Goal: Information Seeking & Learning: Get advice/opinions

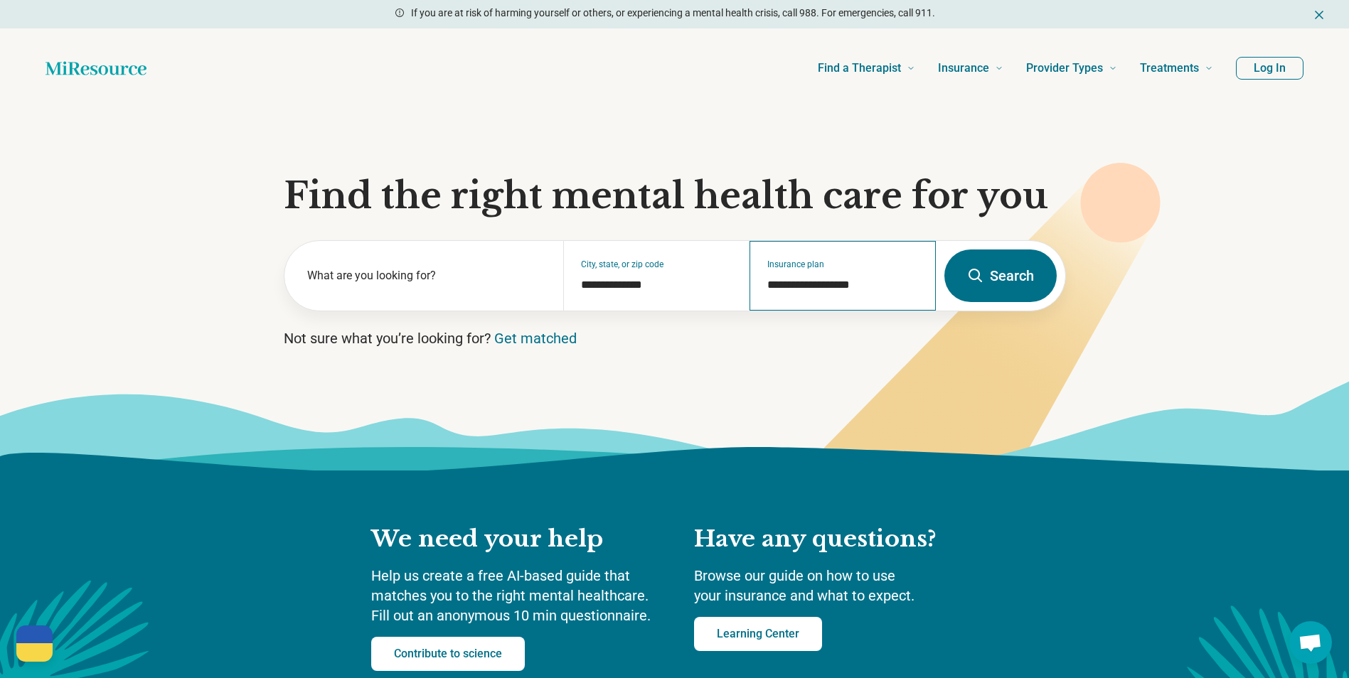
scroll to position [71, 0]
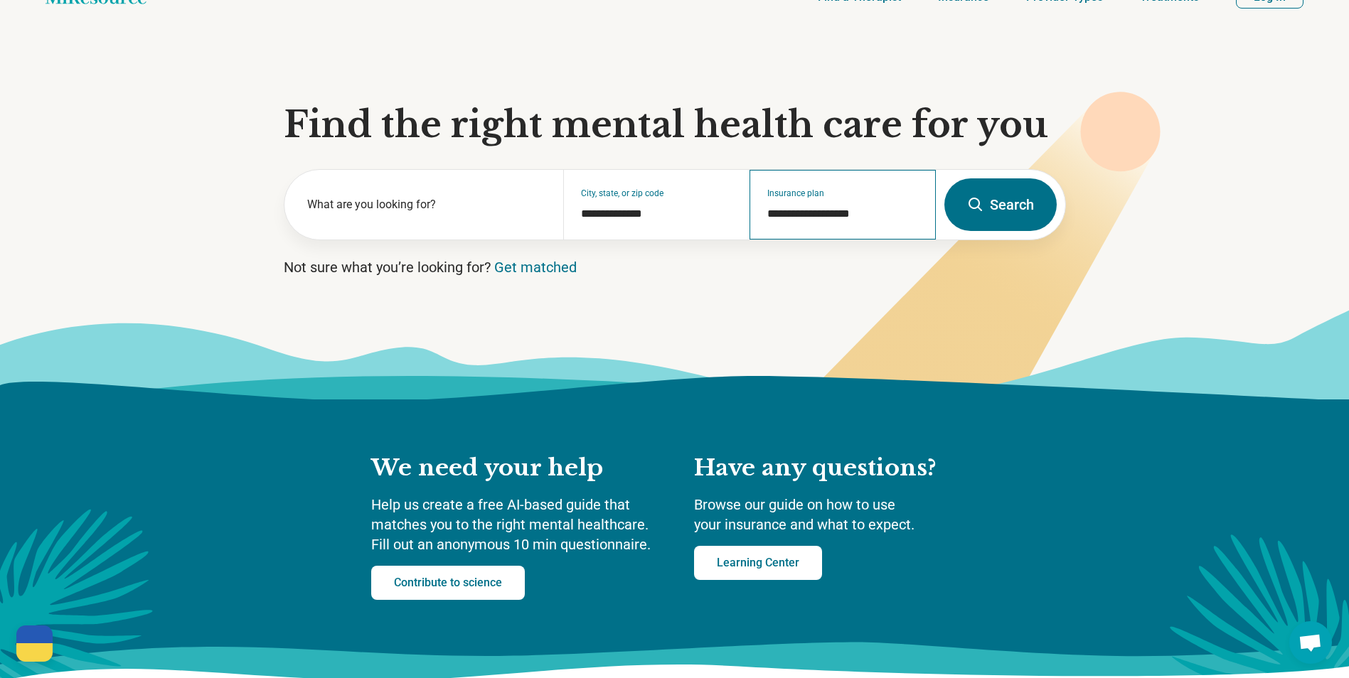
click at [856, 215] on input "**********" at bounding box center [842, 213] width 151 height 17
drag, startPoint x: 879, startPoint y: 218, endPoint x: 767, endPoint y: 213, distance: 111.7
click at [767, 213] on input "**********" at bounding box center [842, 213] width 151 height 17
click at [840, 220] on input "**********" at bounding box center [842, 213] width 151 height 17
drag, startPoint x: 873, startPoint y: 217, endPoint x: 755, endPoint y: 198, distance: 119.5
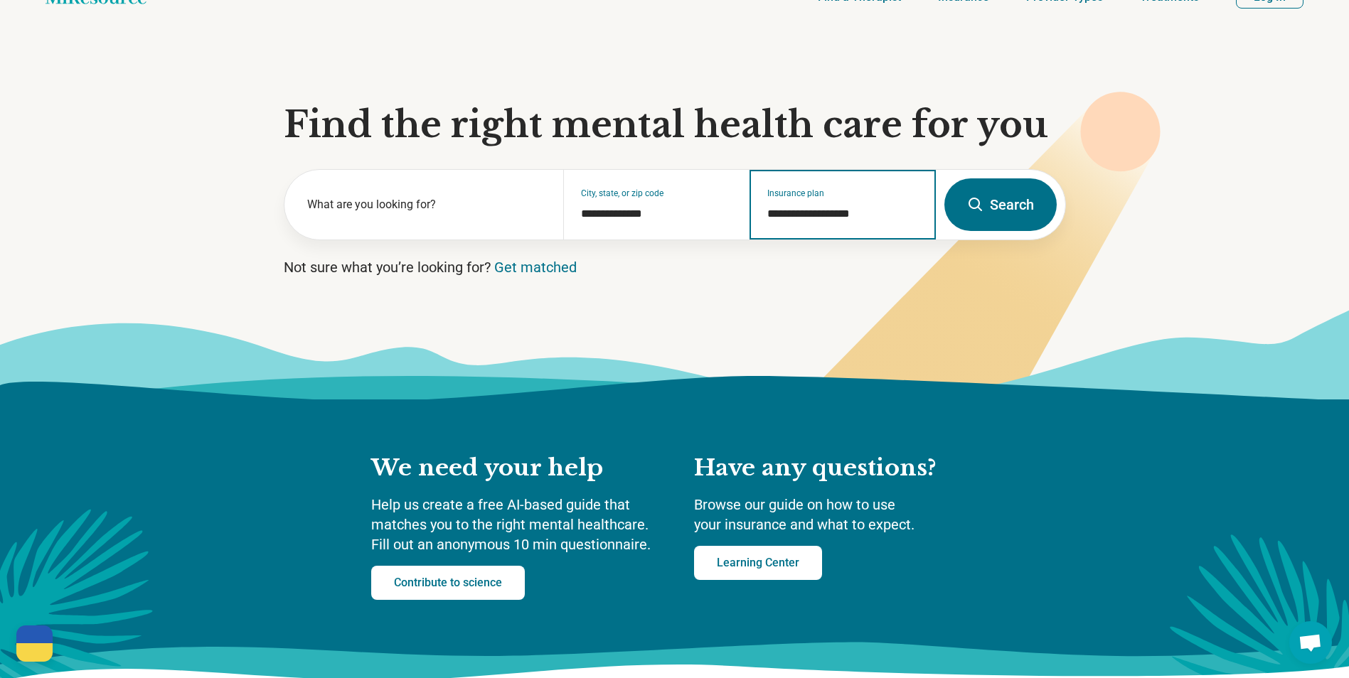
click at [755, 198] on div "**********" at bounding box center [842, 205] width 186 height 70
click at [813, 294] on div "Medicaid Wellcare" at bounding box center [811, 294] width 122 height 28
type input "**********"
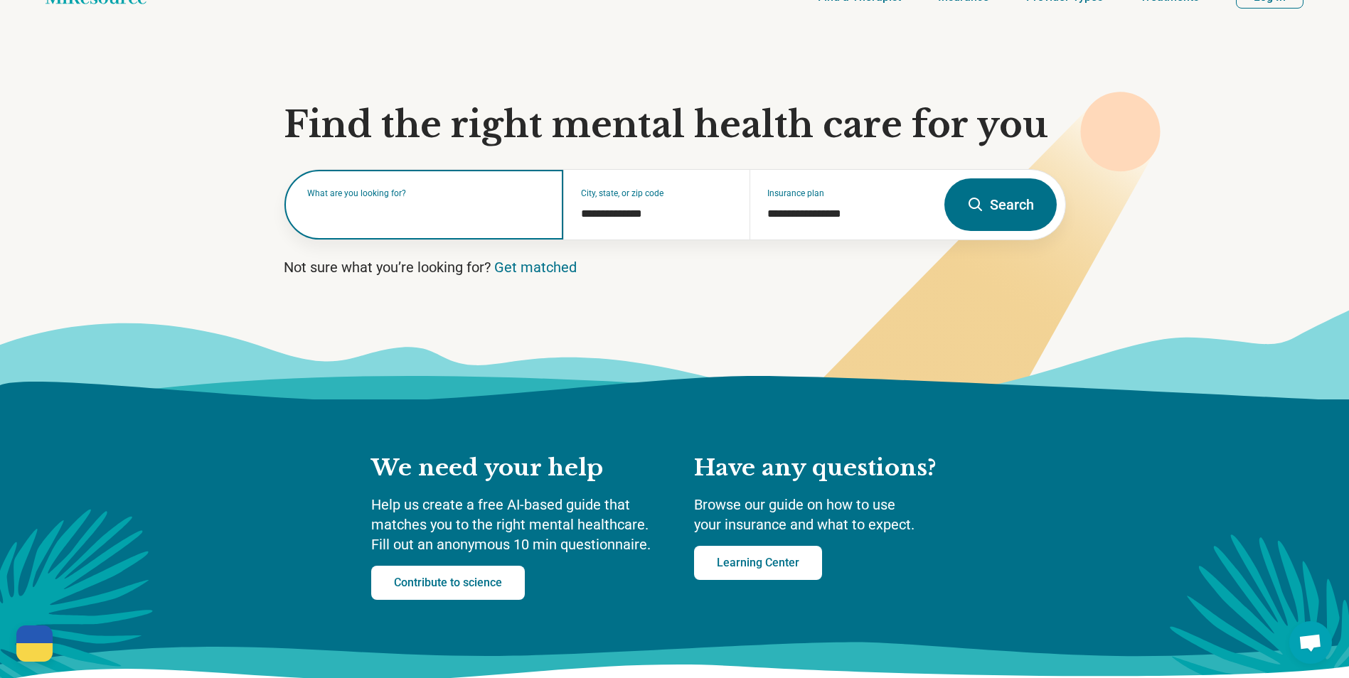
click at [491, 218] on input "text" at bounding box center [427, 211] width 240 height 17
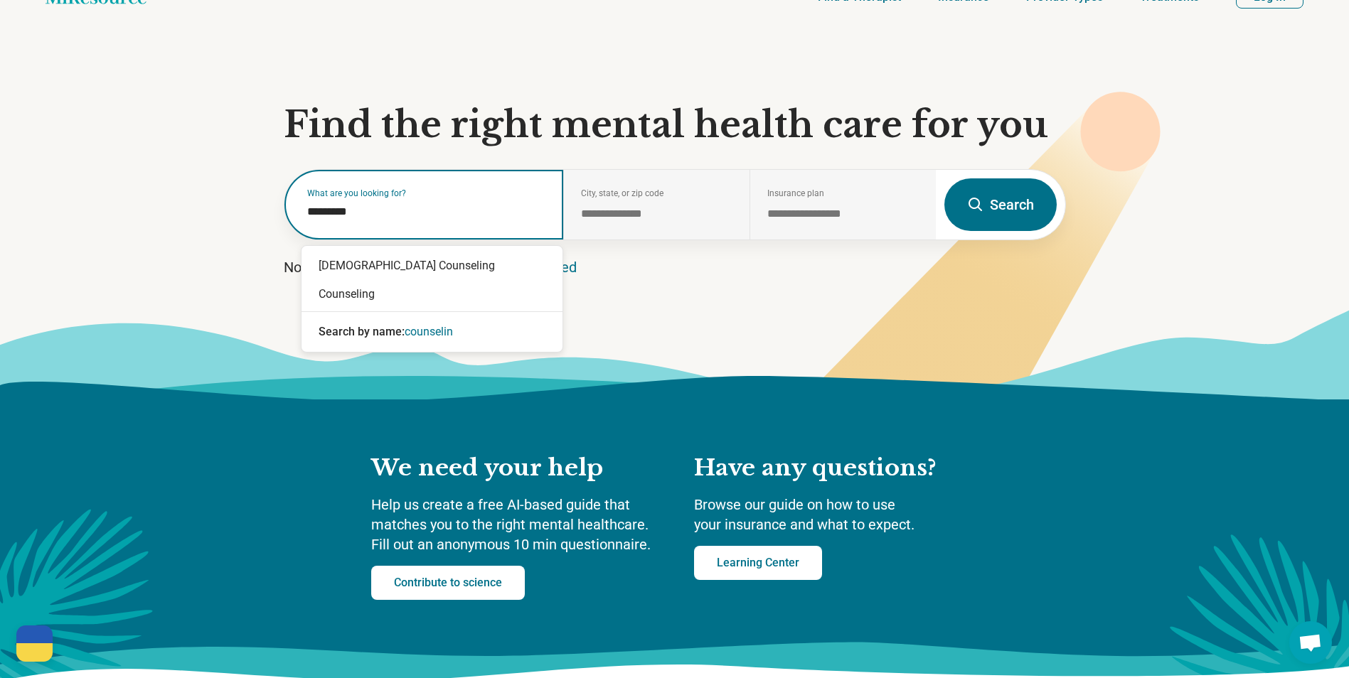
type input "**********"
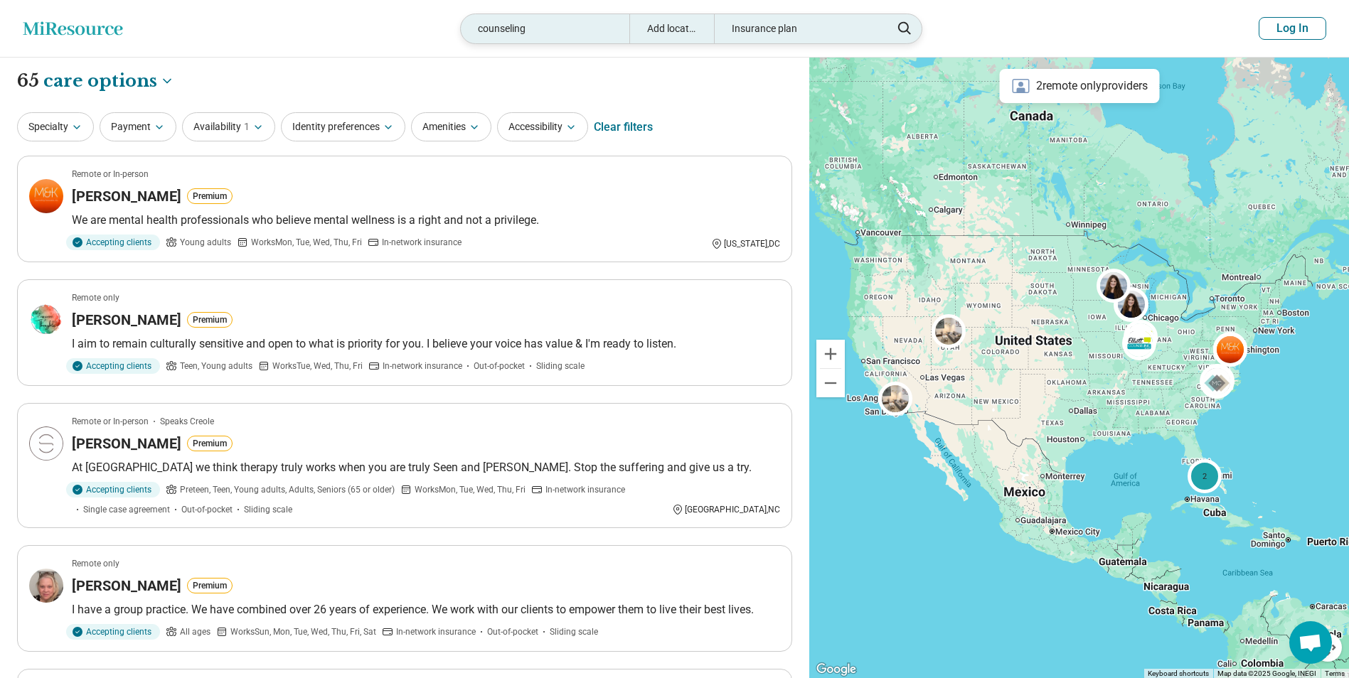
click at [537, 24] on div "counseling" at bounding box center [545, 28] width 169 height 29
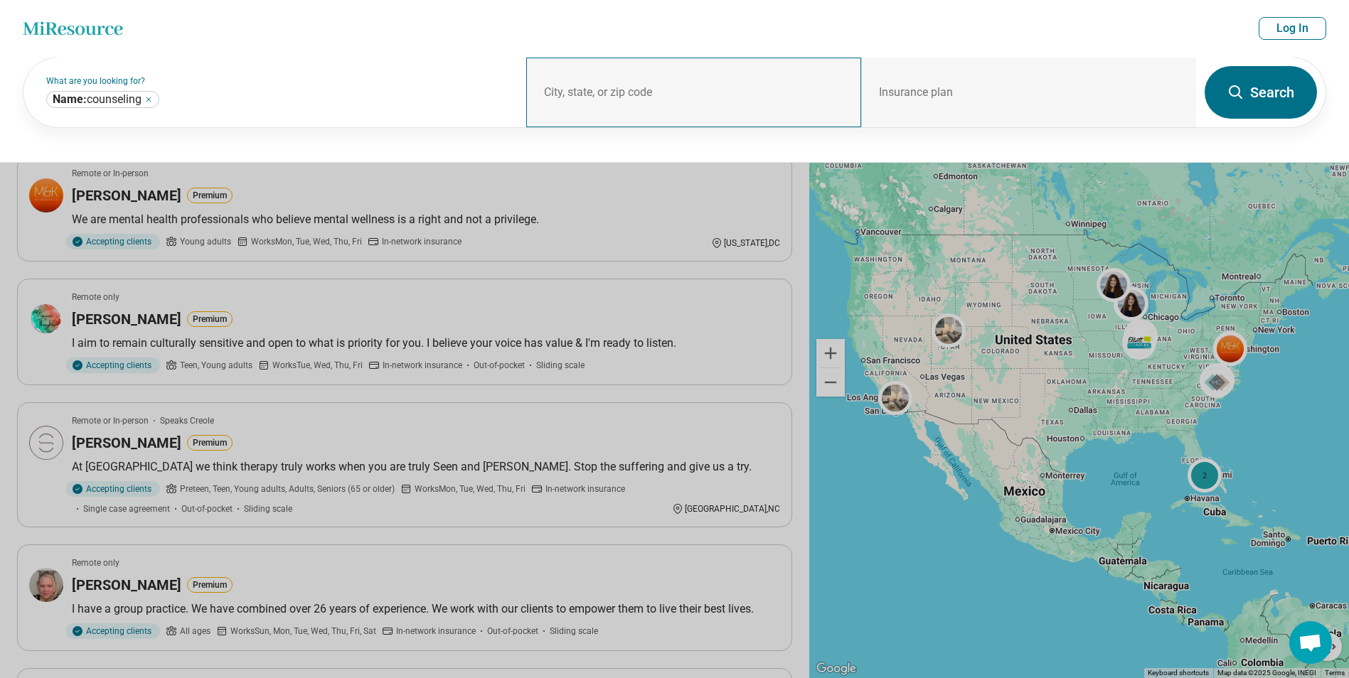
click at [668, 81] on div "City, state, or zip code" at bounding box center [693, 93] width 335 height 70
click at [602, 92] on div "City, state, or zip code" at bounding box center [693, 93] width 335 height 70
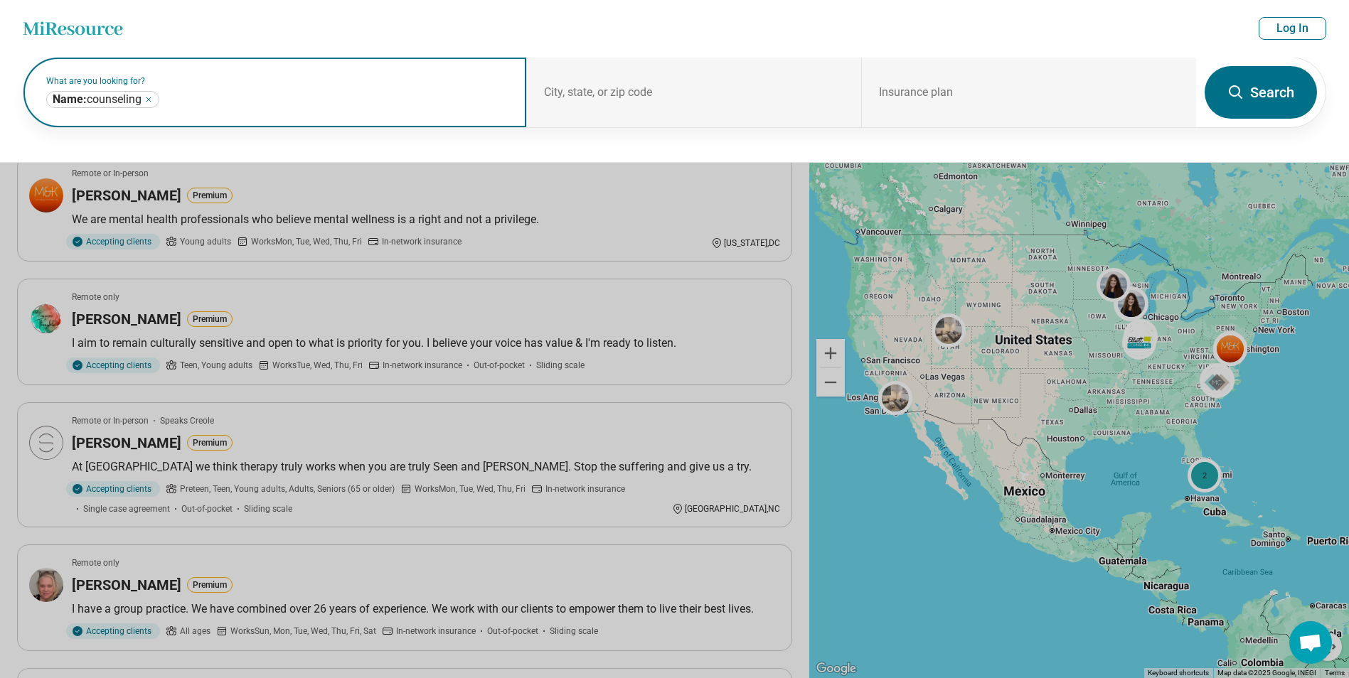
click at [255, 102] on input "text" at bounding box center [335, 99] width 347 height 17
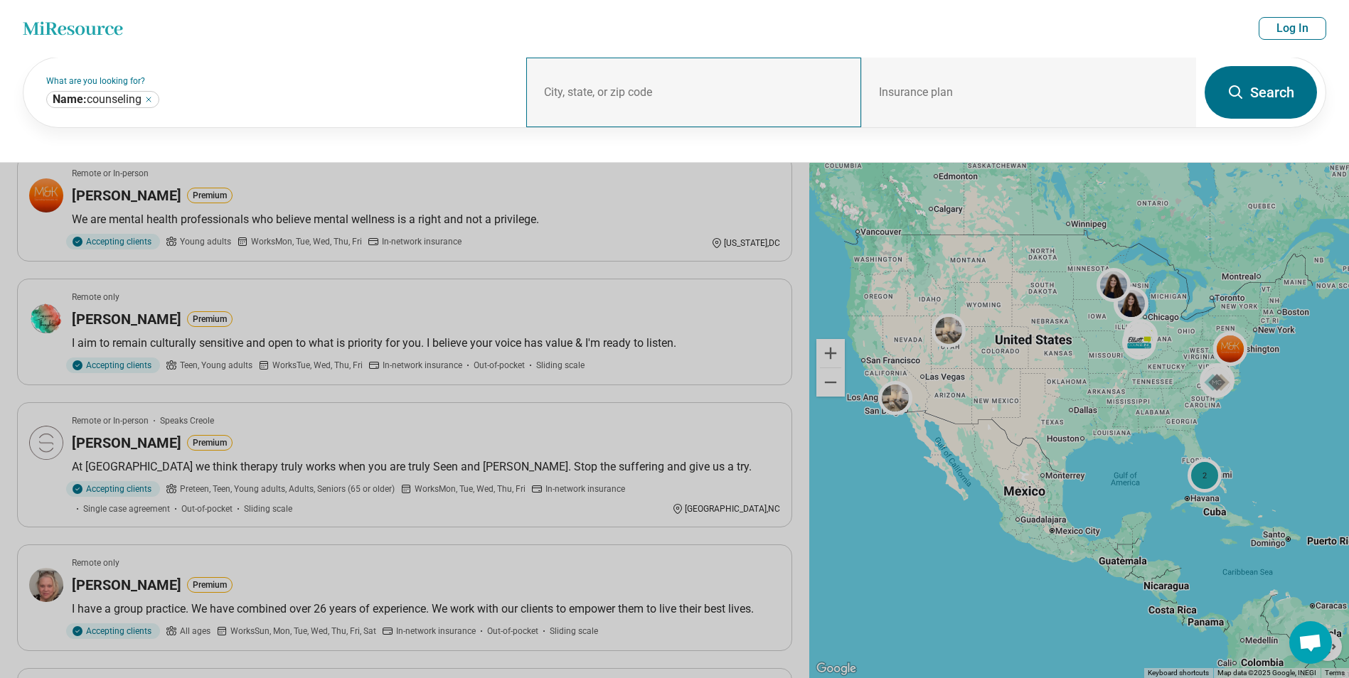
click at [660, 77] on div "City, state, or zip code" at bounding box center [693, 93] width 335 height 70
click at [657, 164] on button at bounding box center [674, 339] width 1349 height 678
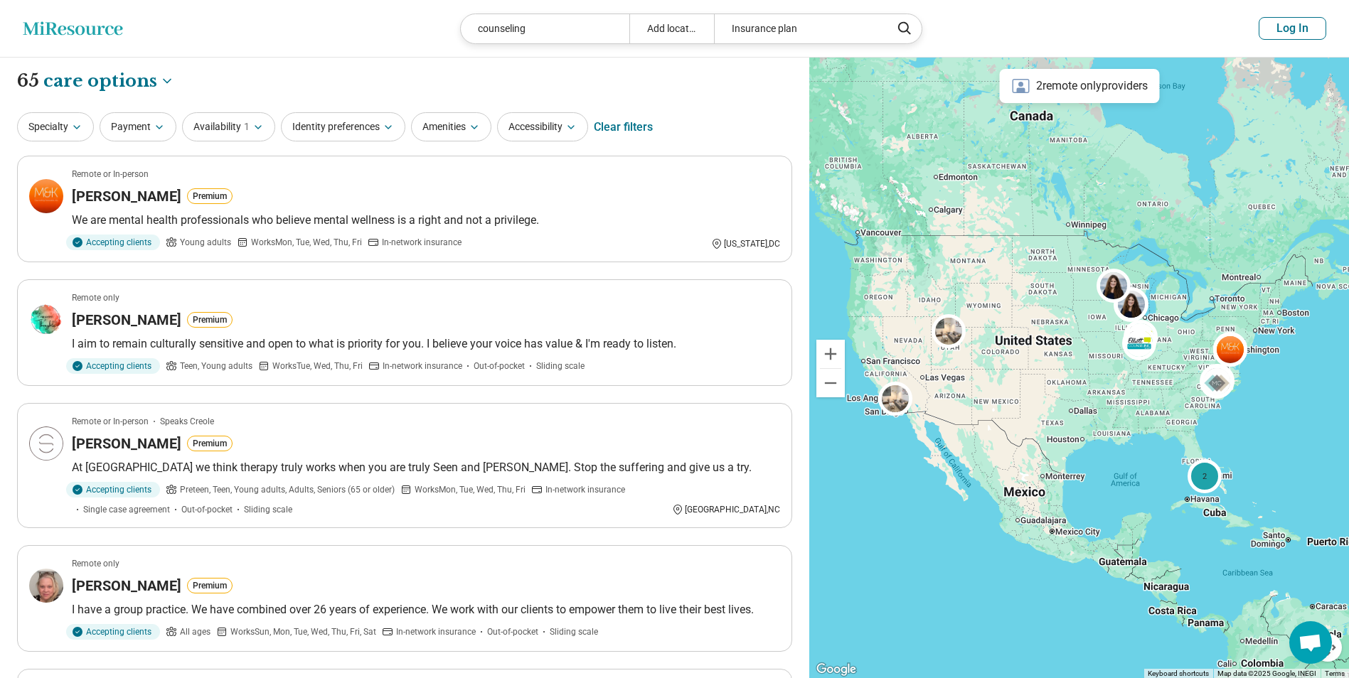
click at [1121, 102] on div "2 remote only providers" at bounding box center [1079, 86] width 160 height 34
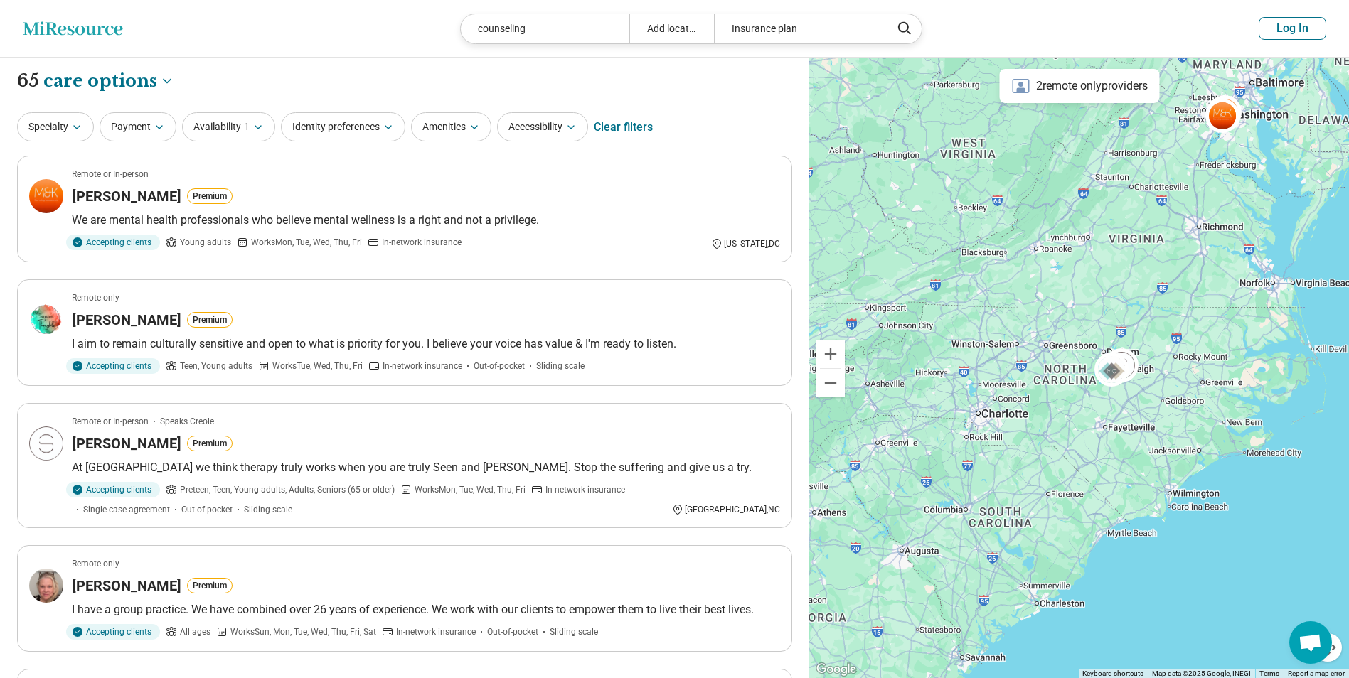
drag, startPoint x: 1071, startPoint y: 509, endPoint x: 1260, endPoint y: 175, distance: 384.0
click at [1260, 175] on div "2" at bounding box center [1079, 368] width 540 height 621
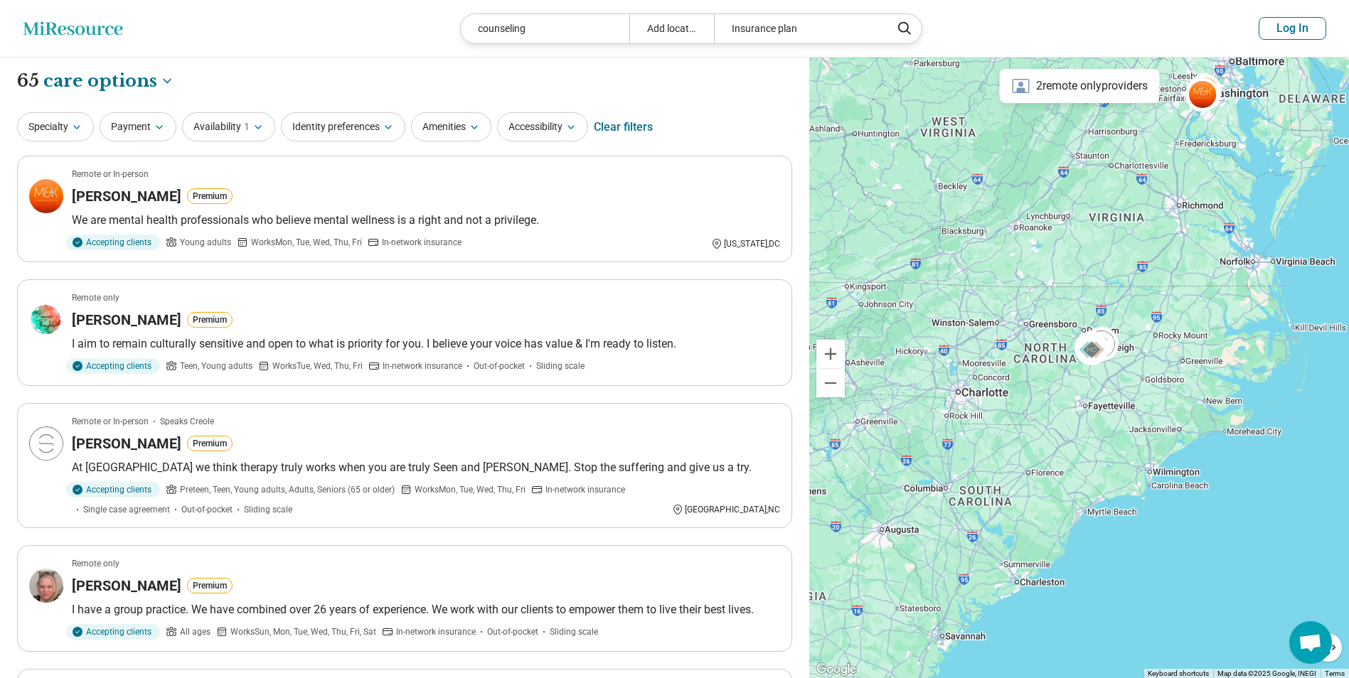
drag, startPoint x: 1037, startPoint y: 454, endPoint x: 1011, endPoint y: 442, distance: 28.3
click at [1011, 442] on div "2" at bounding box center [1079, 368] width 540 height 621
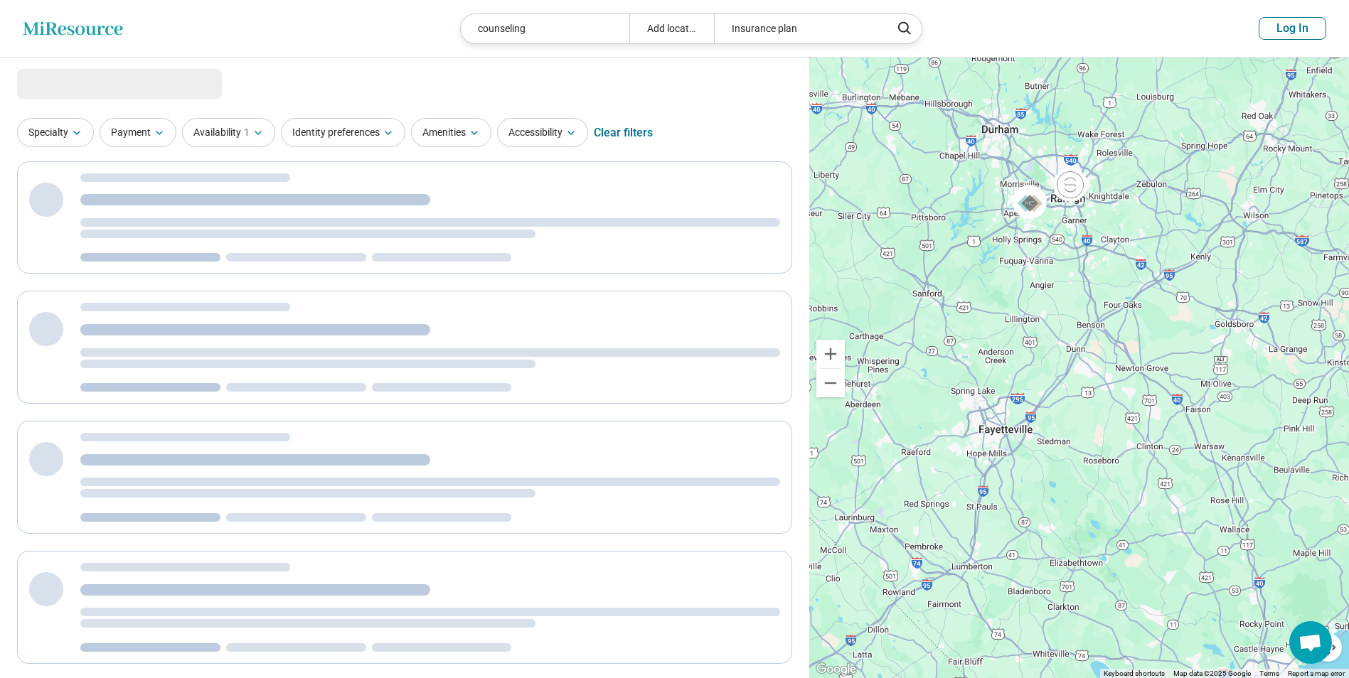
select select "***"
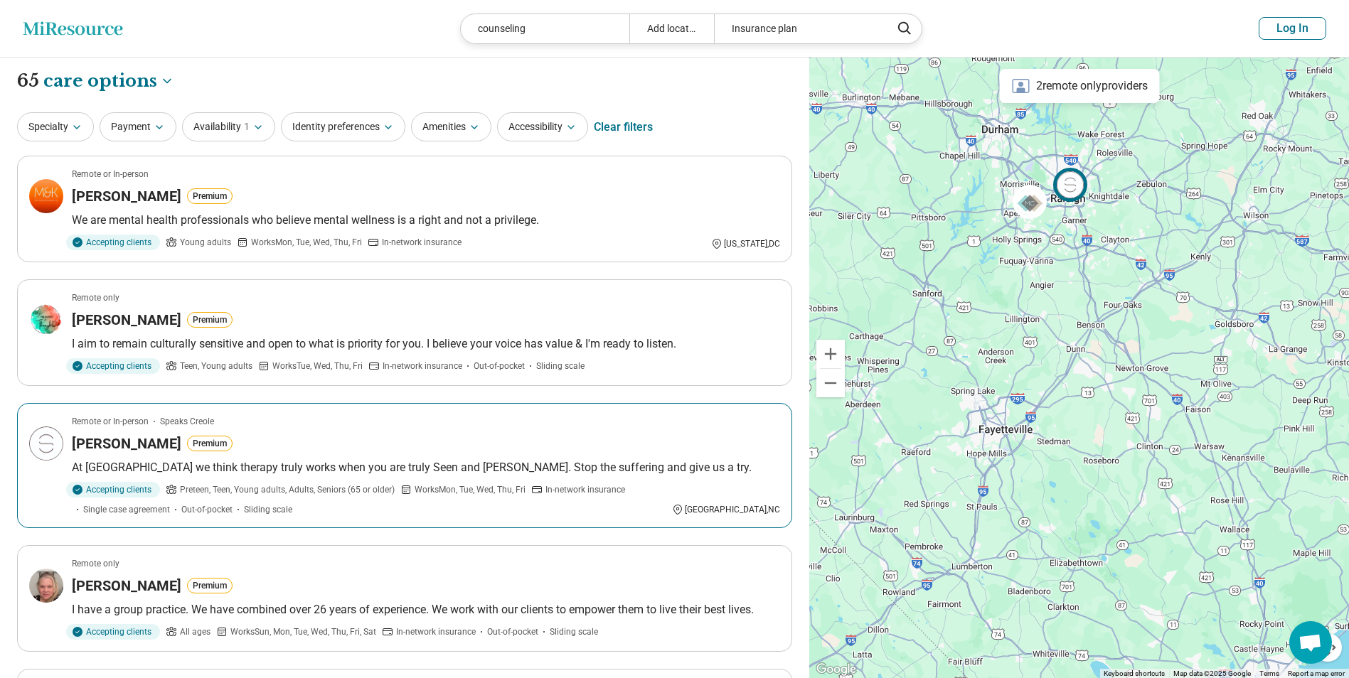
click at [395, 454] on article "Remote or In-person Speaks Creole SoCorro Miles Premium At Solace we think ther…" at bounding box center [404, 465] width 775 height 125
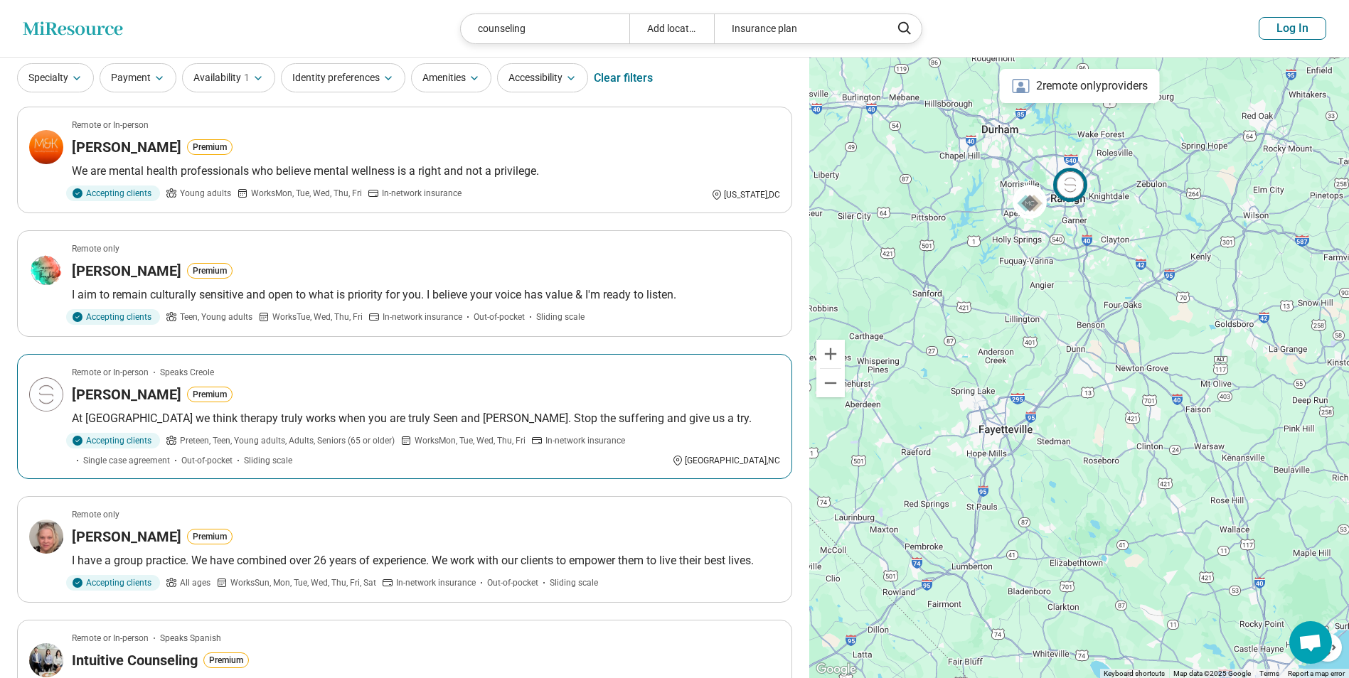
scroll to position [71, 0]
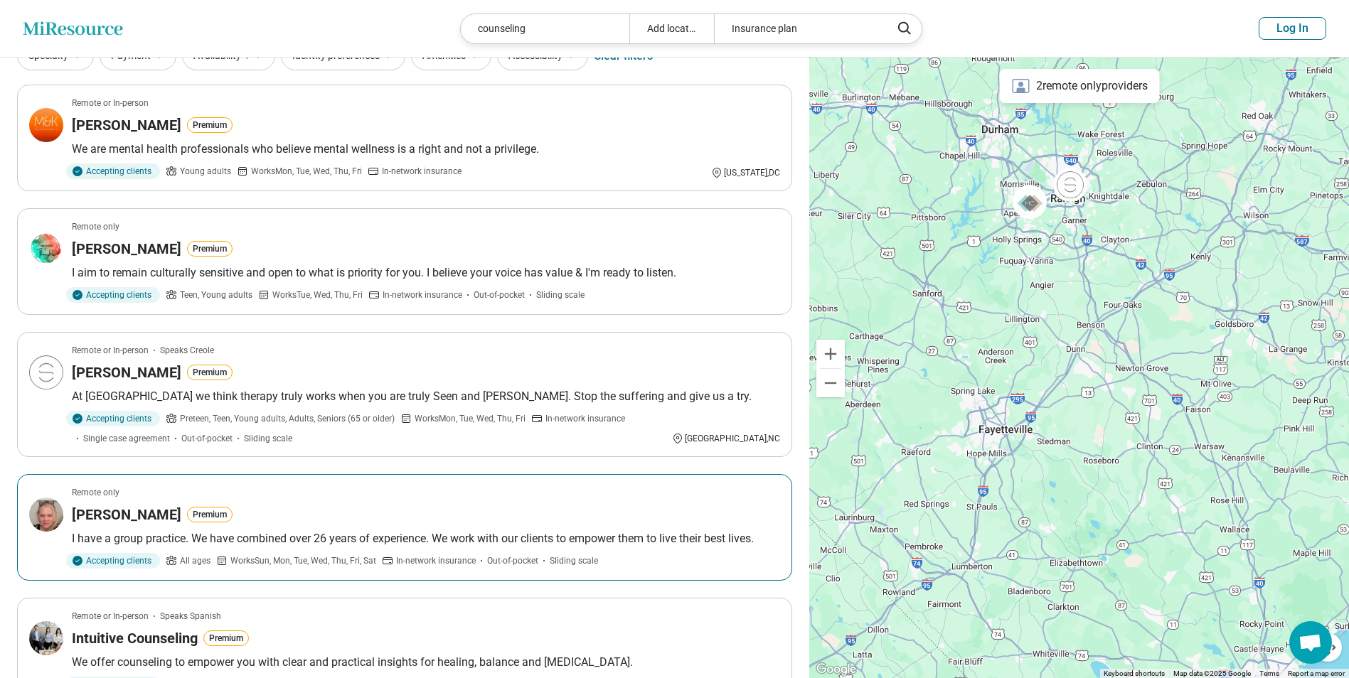
click at [283, 537] on p "I have a group practice. We have combined over 26 years of experience. We work …" at bounding box center [426, 538] width 708 height 17
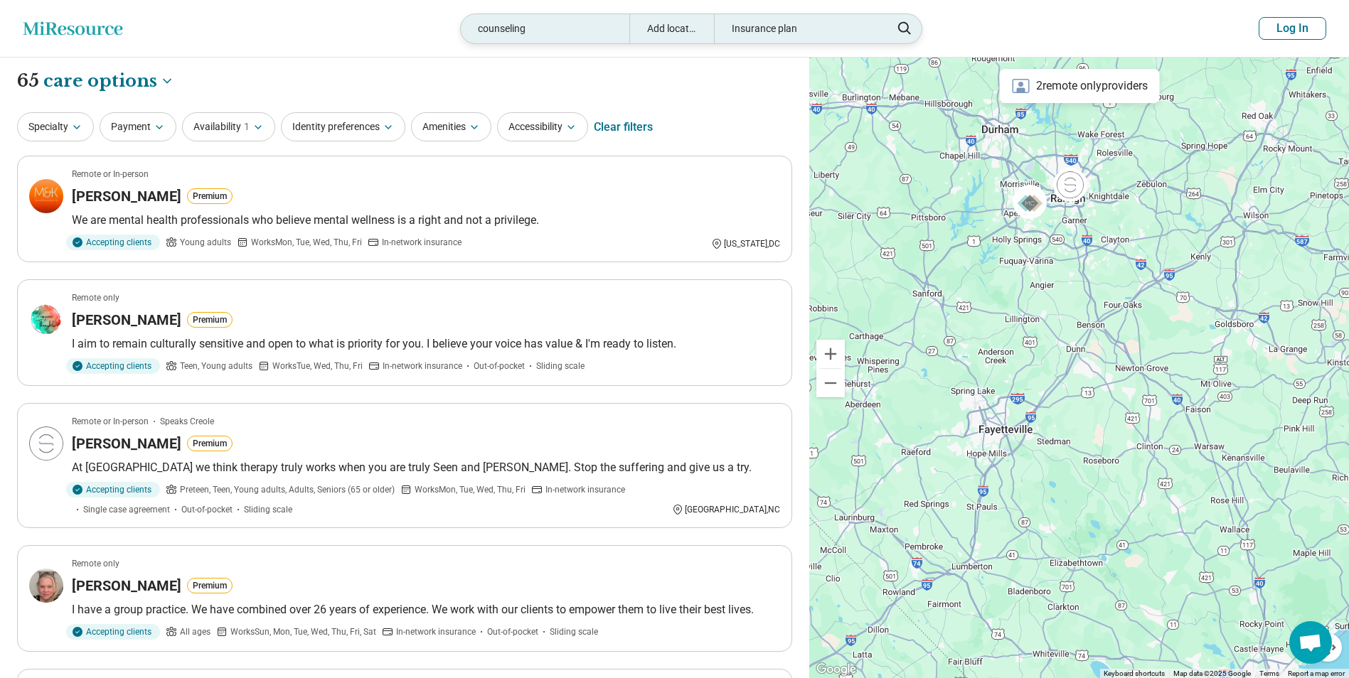
click at [596, 33] on div "counseling" at bounding box center [545, 28] width 169 height 29
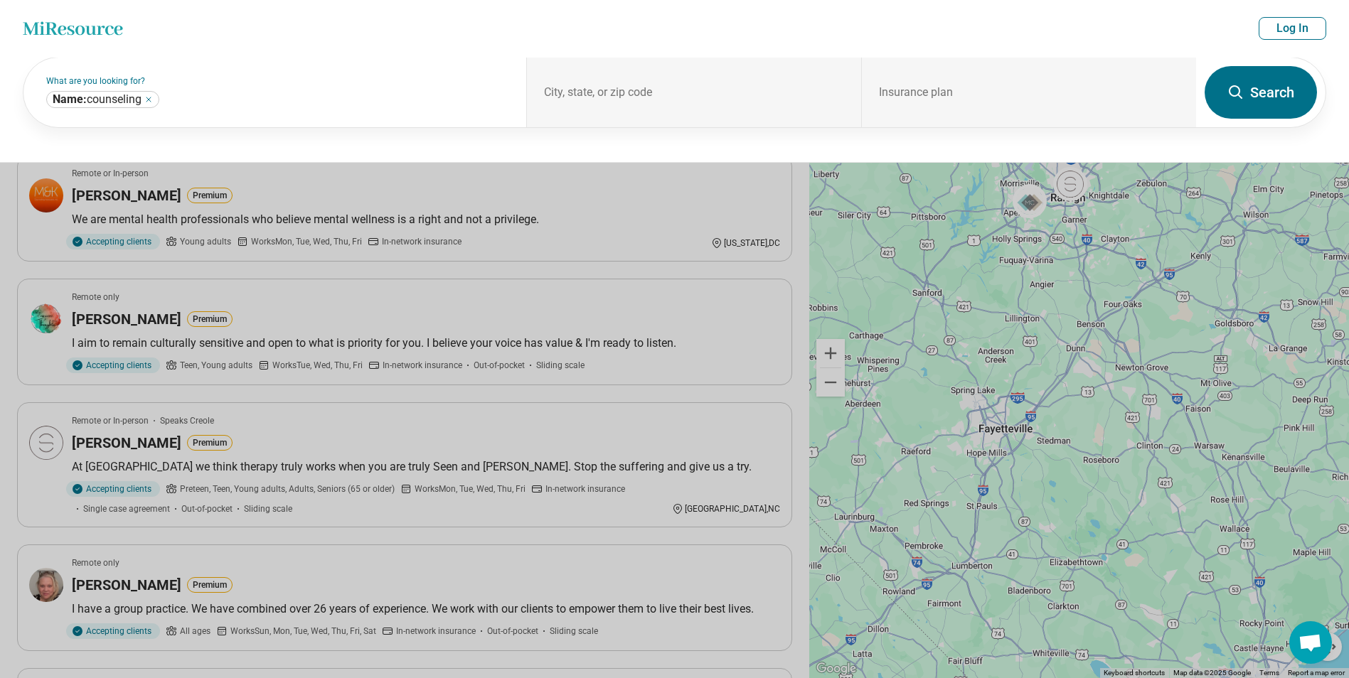
click at [540, 260] on button at bounding box center [674, 339] width 1349 height 678
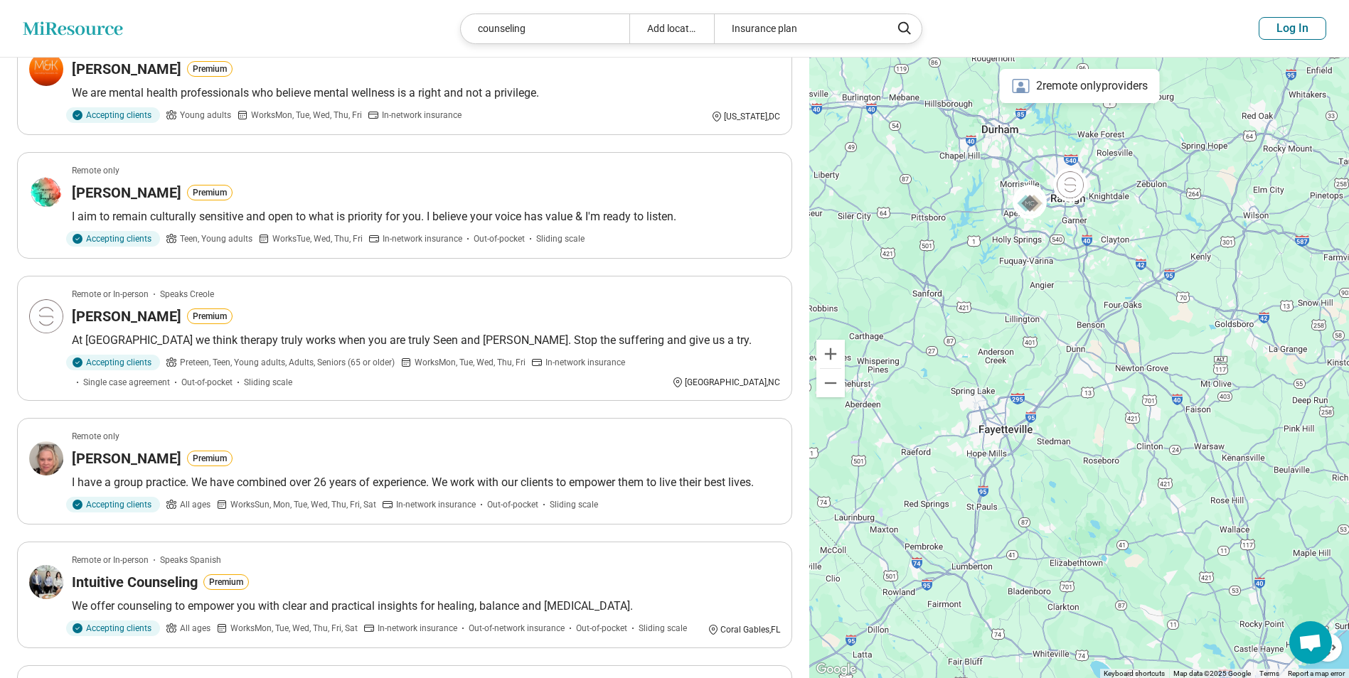
scroll to position [213, 0]
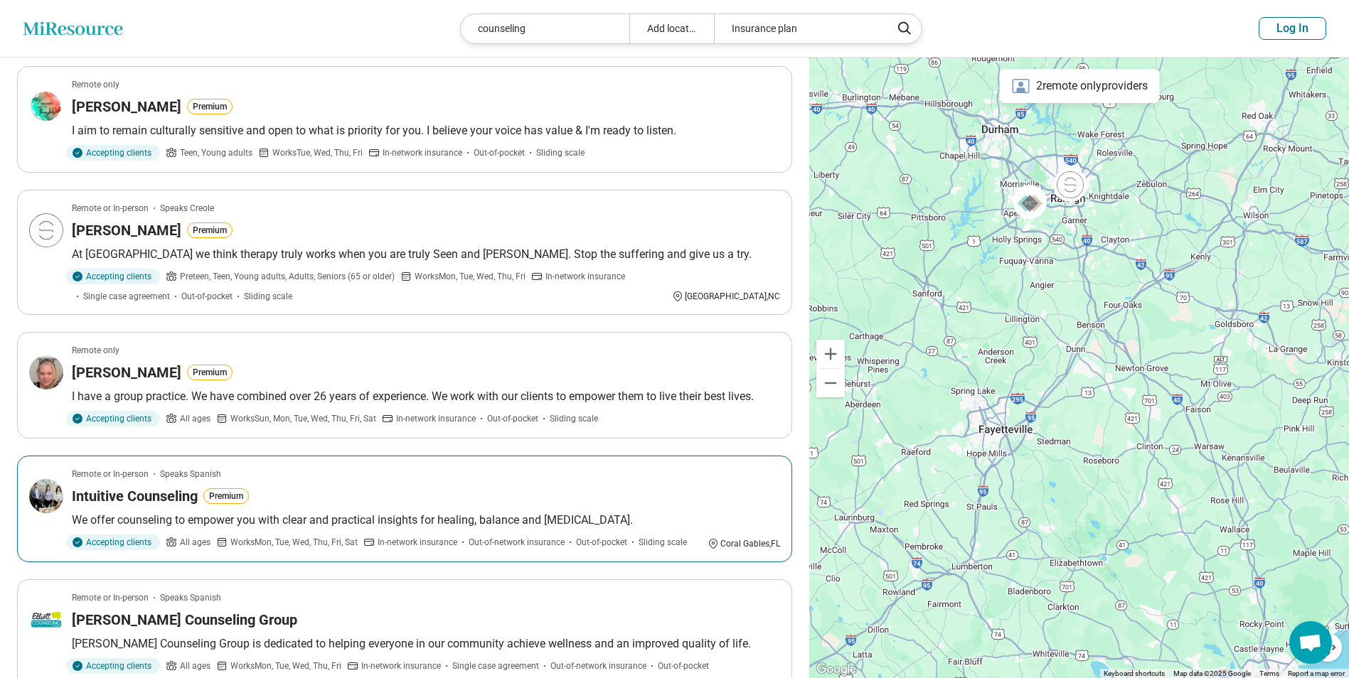
click at [149, 515] on p "We offer counseling to empower you with clear and practical insights for healin…" at bounding box center [426, 520] width 708 height 17
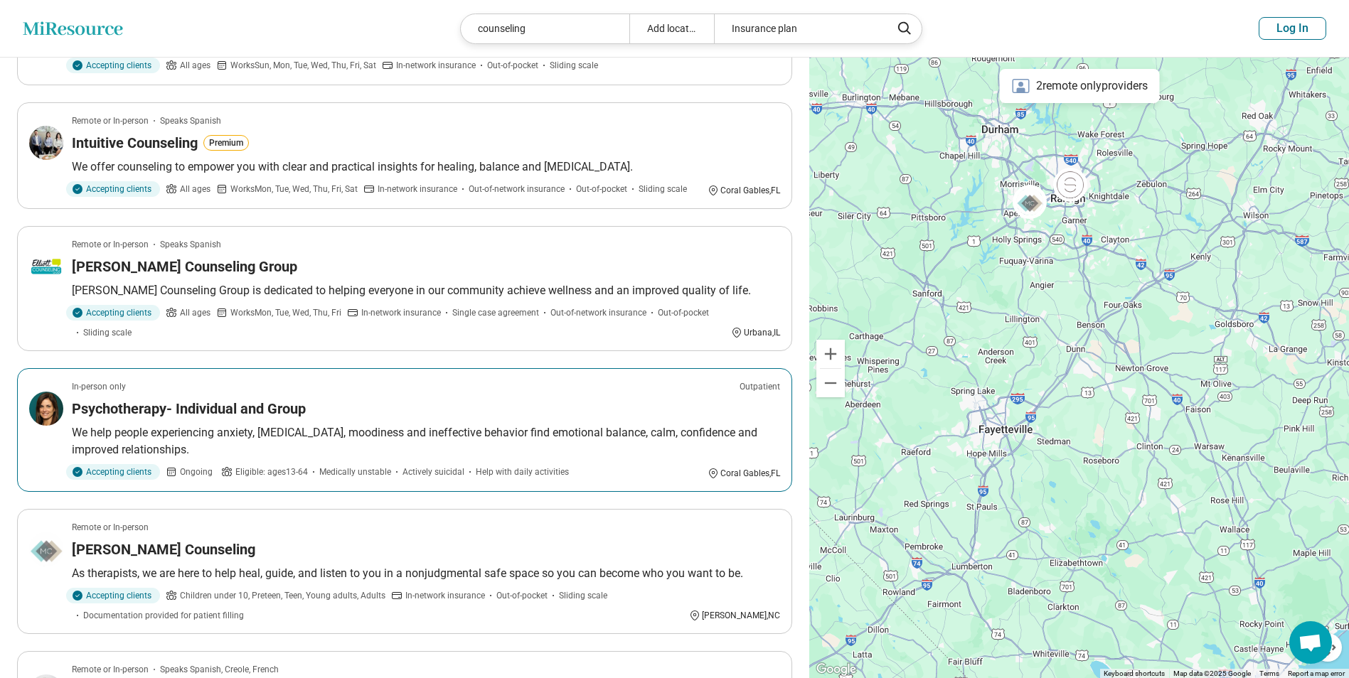
scroll to position [853, 0]
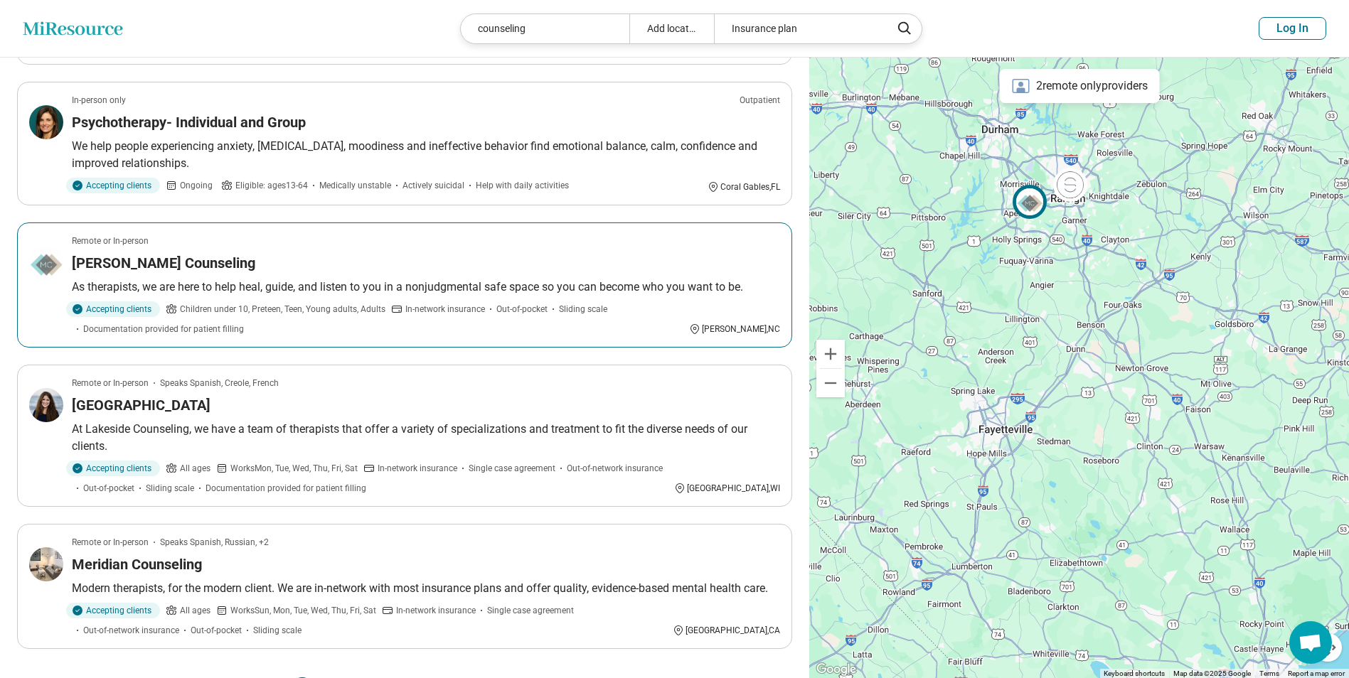
click at [240, 274] on article "Remote or In-person Mathews Counseling As therapists, we are here to help heal,…" at bounding box center [404, 285] width 775 height 125
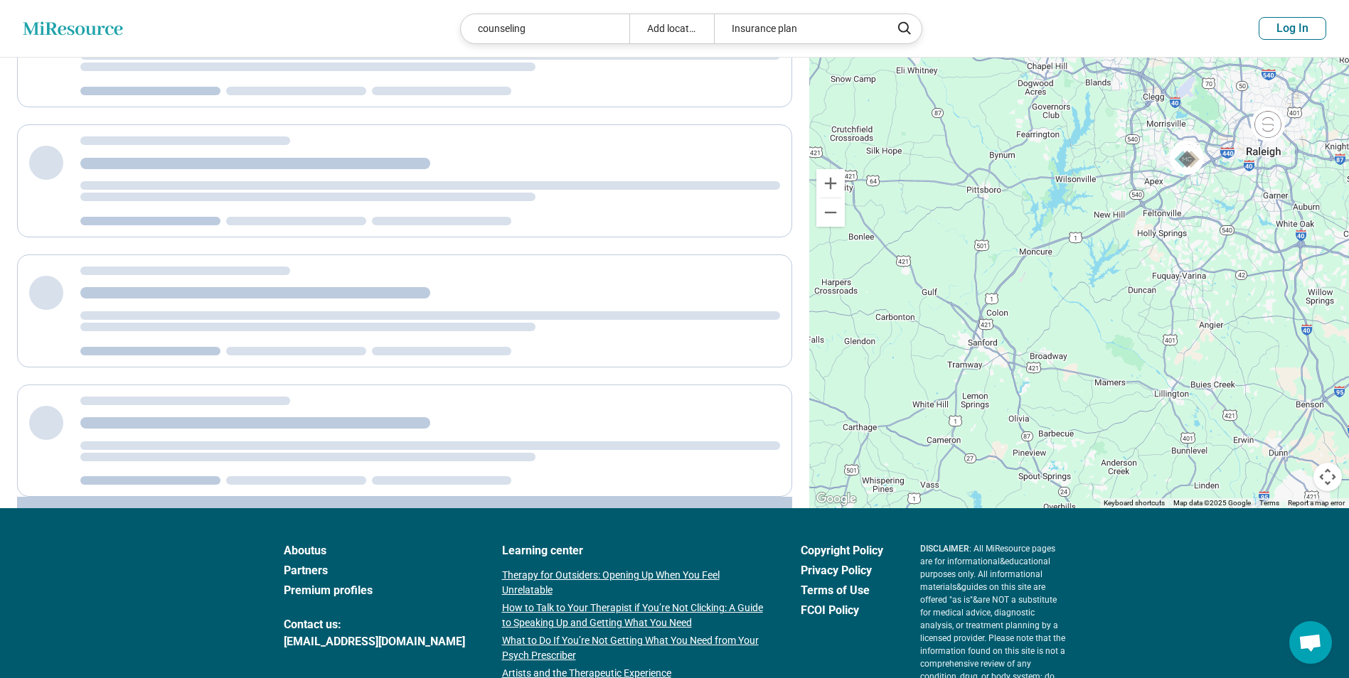
scroll to position [331, 0]
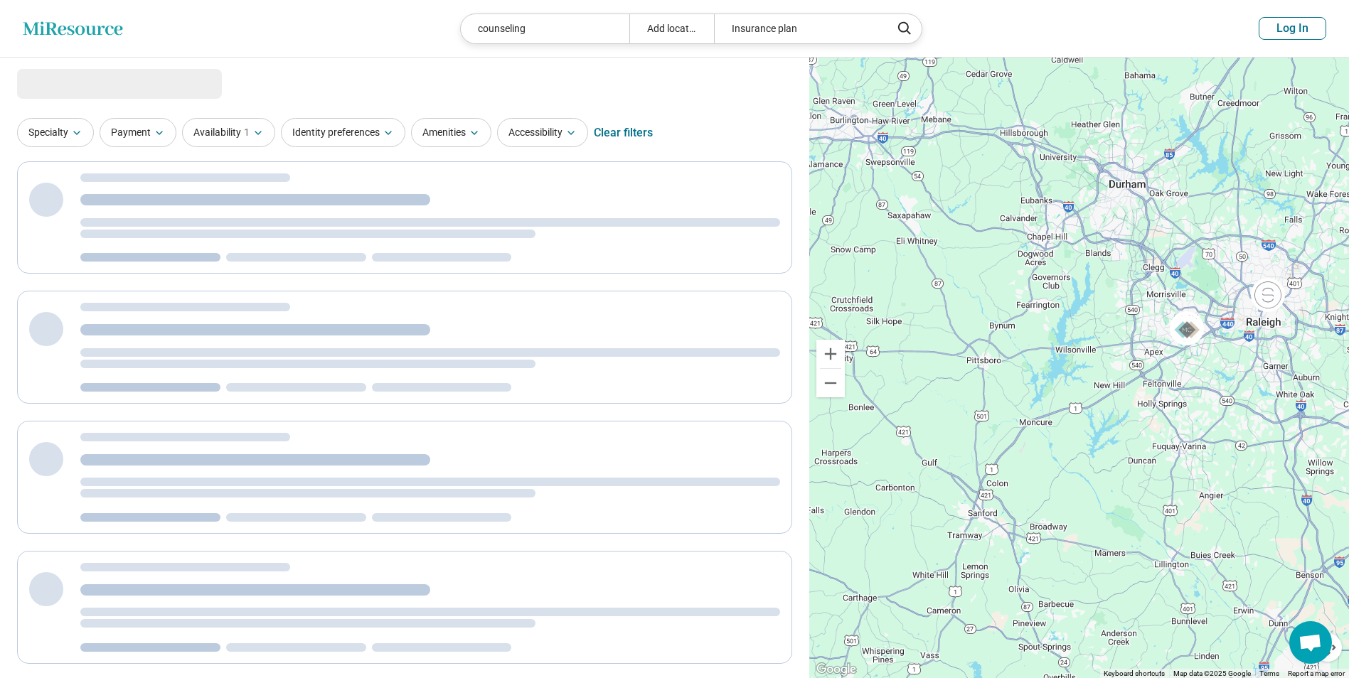
click at [73, 31] on icon at bounding box center [73, 28] width 100 height 14
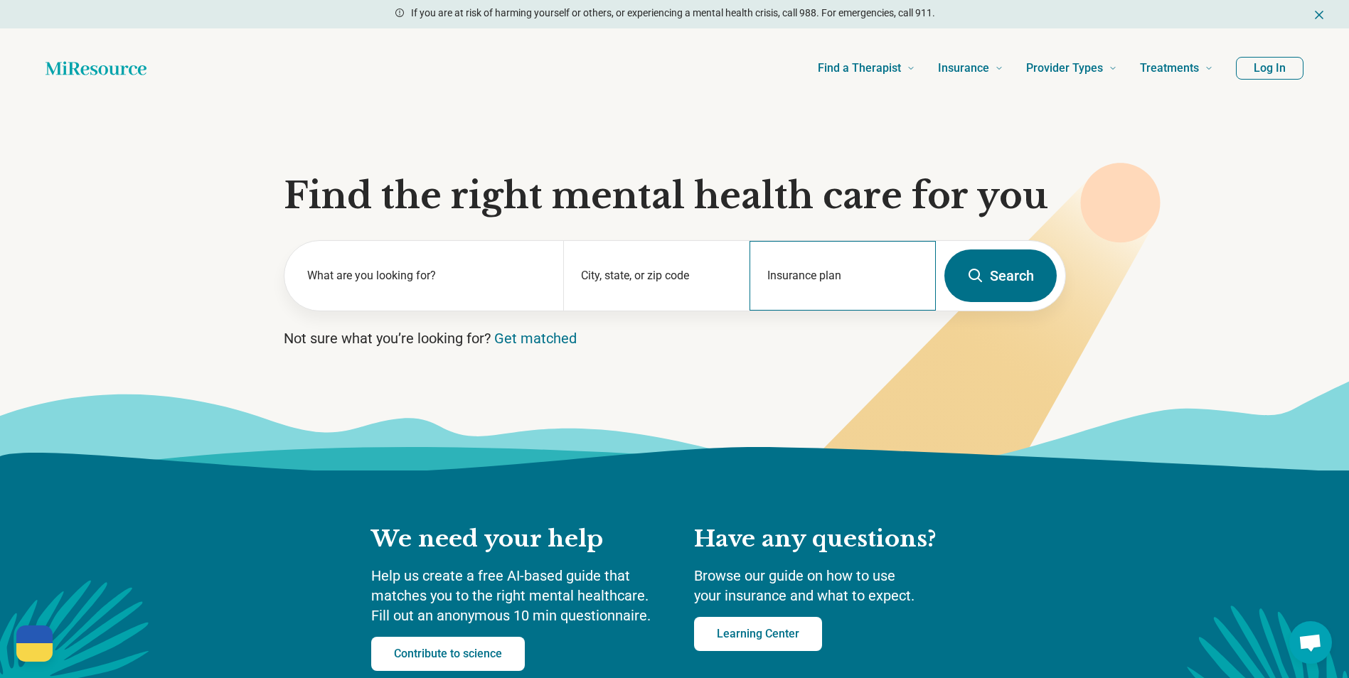
click at [815, 257] on div "Insurance plan" at bounding box center [842, 276] width 186 height 70
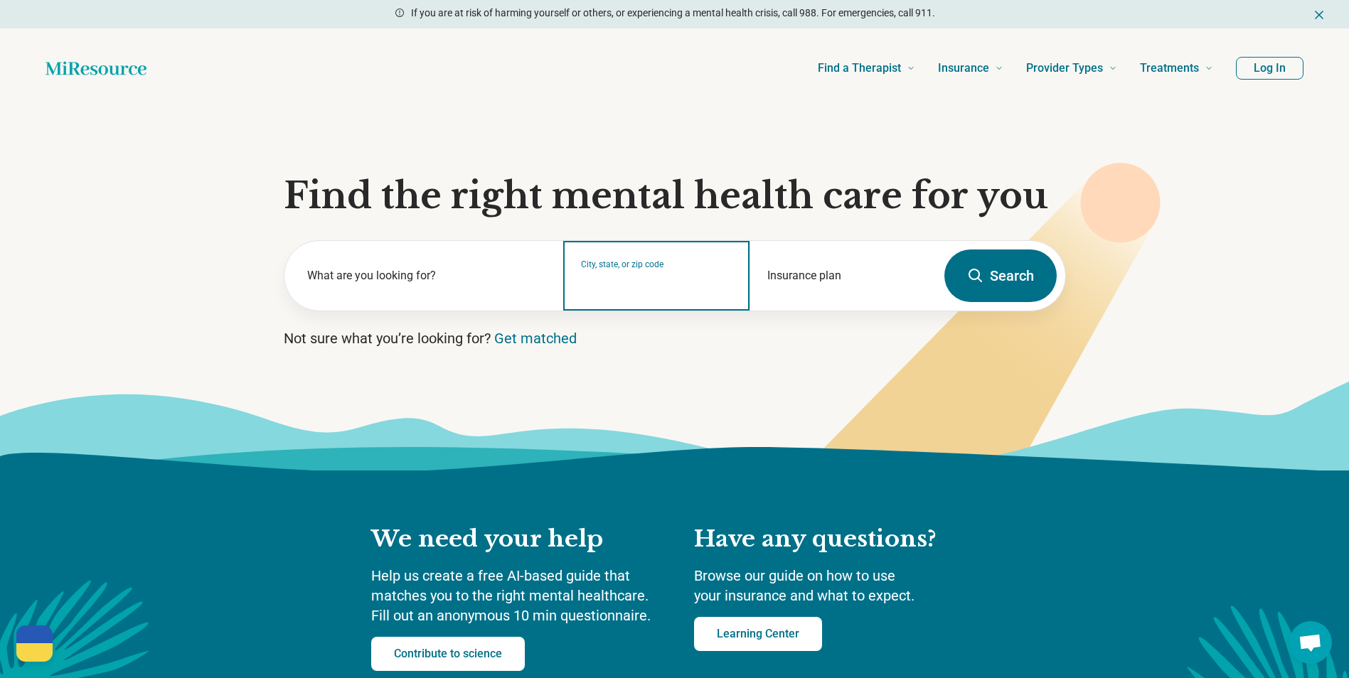
click at [668, 283] on input "City, state, or zip code" at bounding box center [656, 285] width 151 height 17
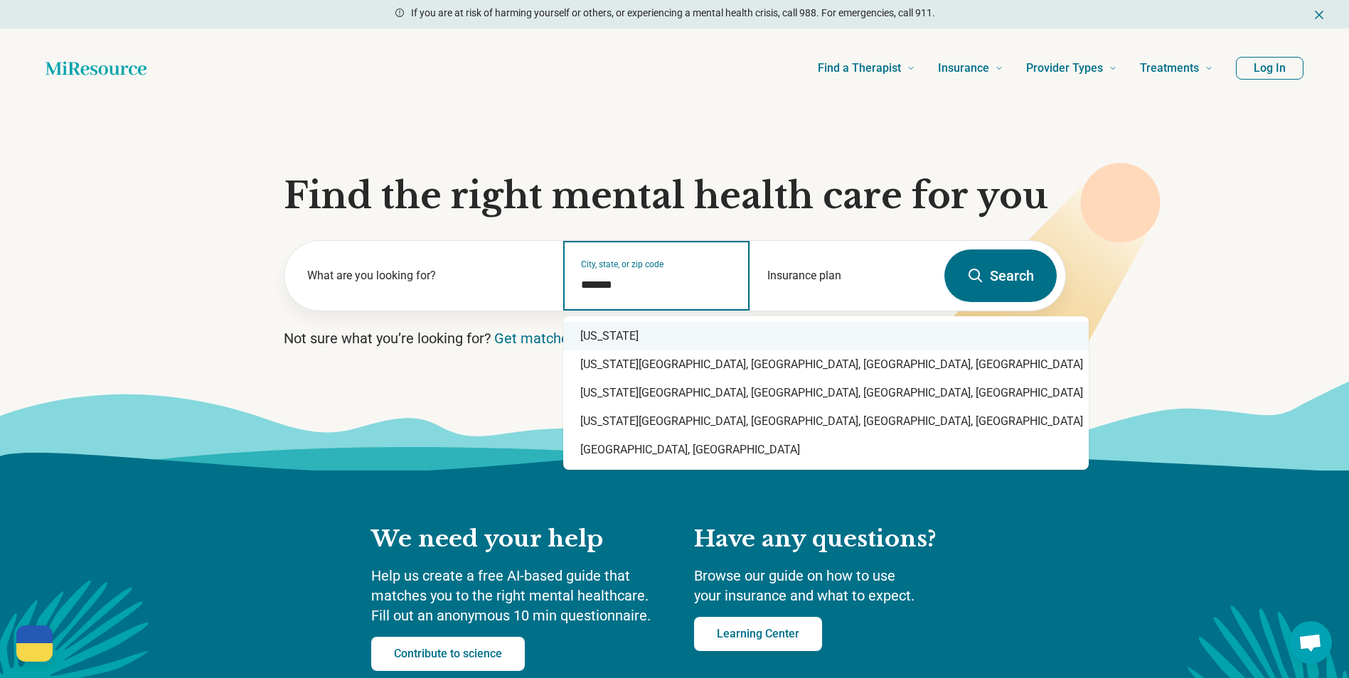
click at [675, 331] on div "[US_STATE]" at bounding box center [825, 336] width 525 height 28
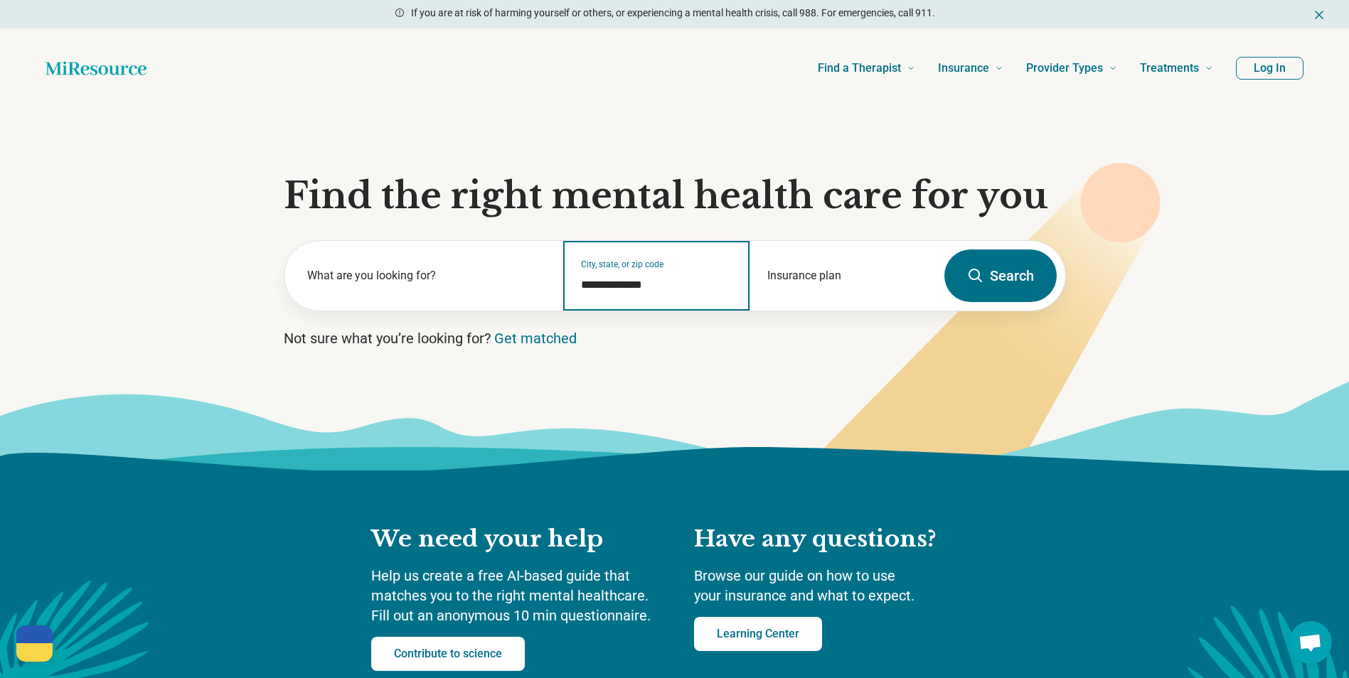
type input "**********"
click at [838, 271] on div "Insurance plan" at bounding box center [842, 276] width 186 height 70
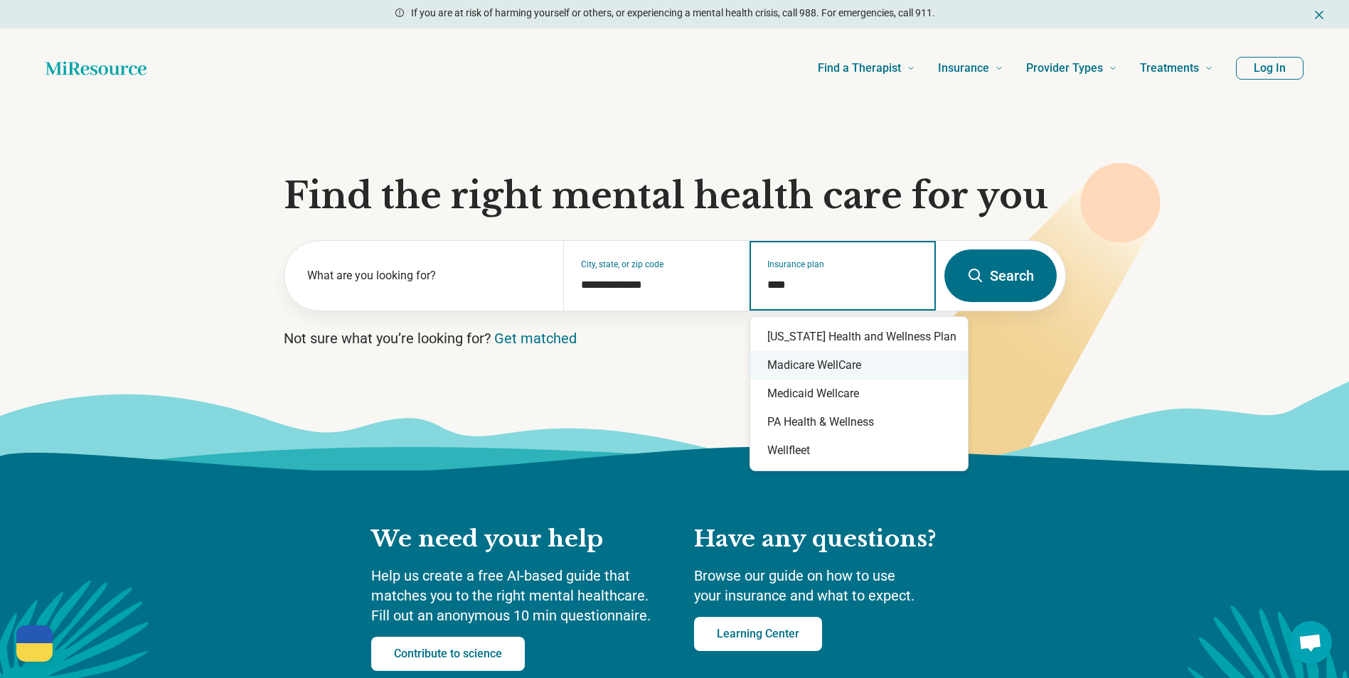
click at [839, 368] on div "Madicare WellCare" at bounding box center [859, 365] width 218 height 28
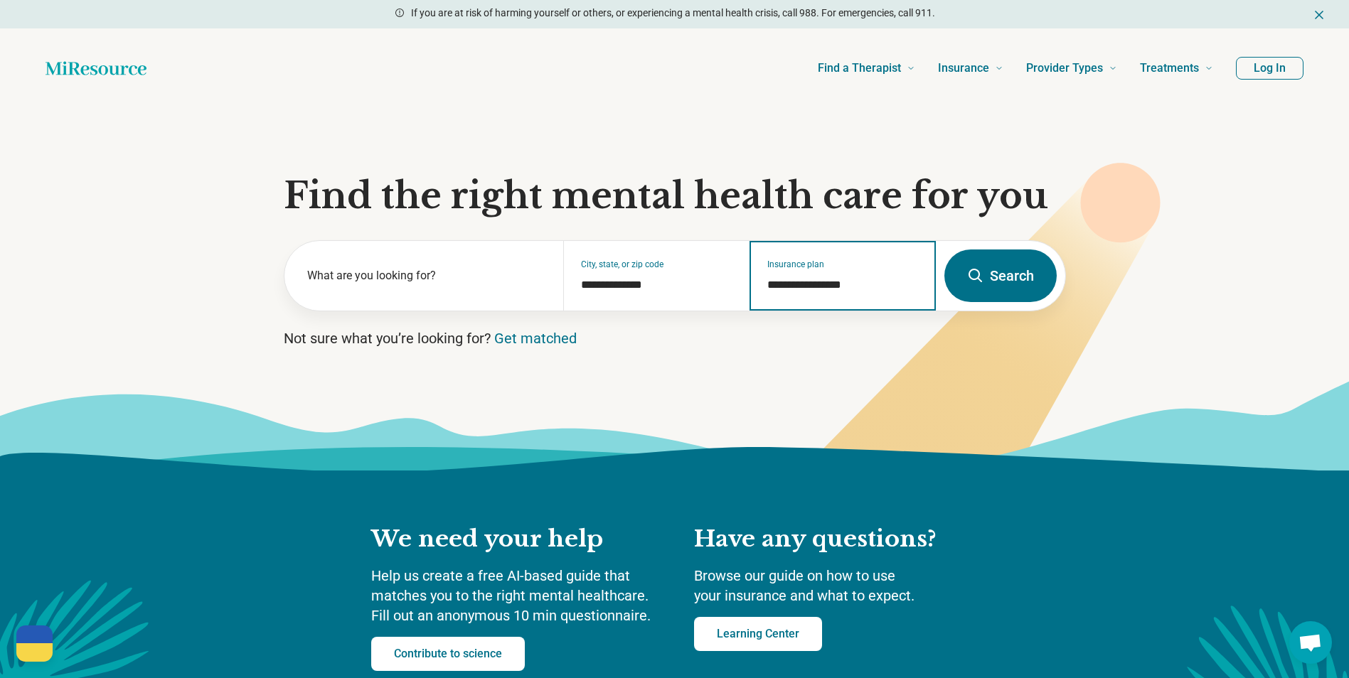
click at [805, 279] on input "**********" at bounding box center [842, 285] width 151 height 17
type input "**********"
click at [980, 289] on button "Search" at bounding box center [1000, 276] width 112 height 53
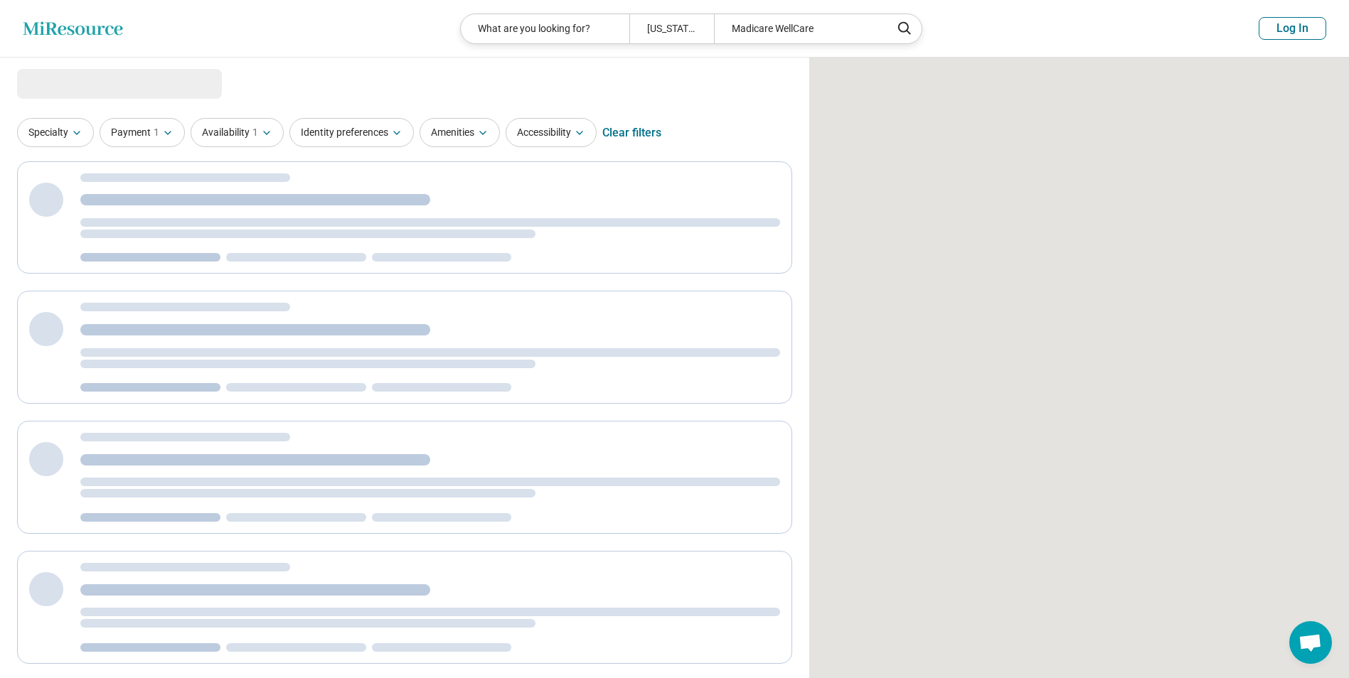
select select "***"
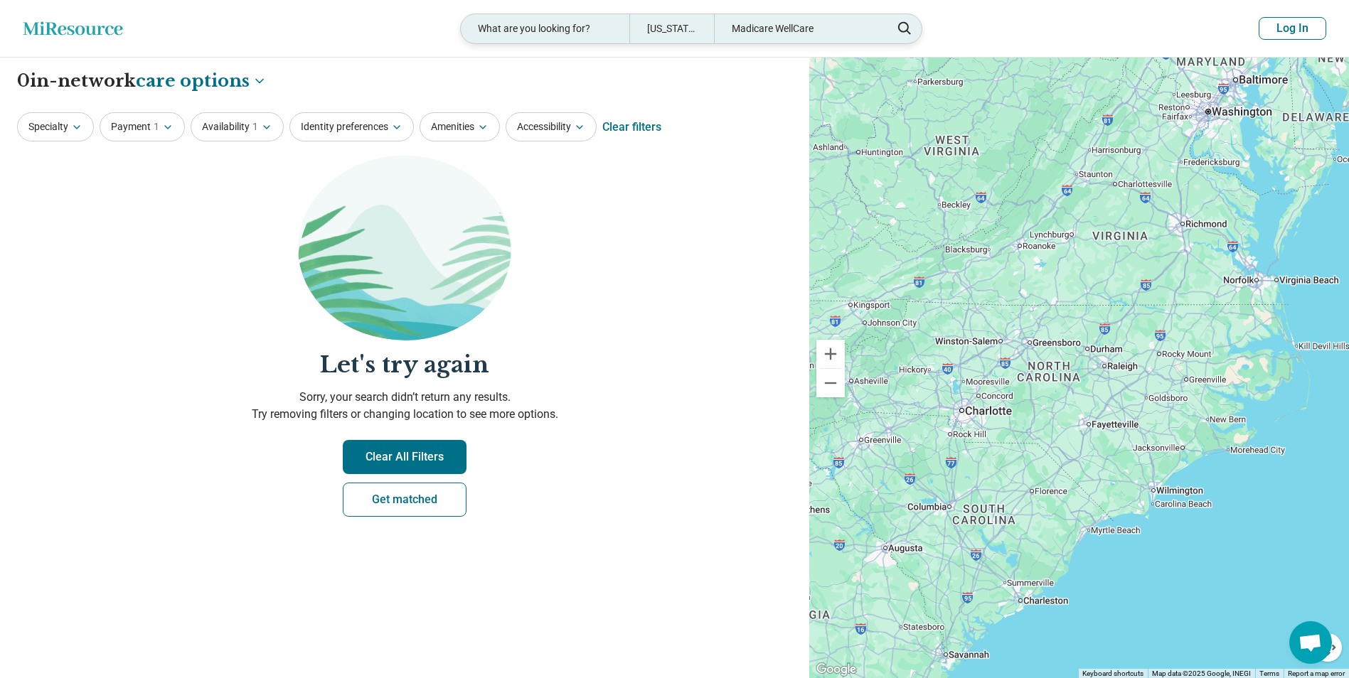
click at [582, 23] on div "What are you looking for?" at bounding box center [545, 28] width 169 height 29
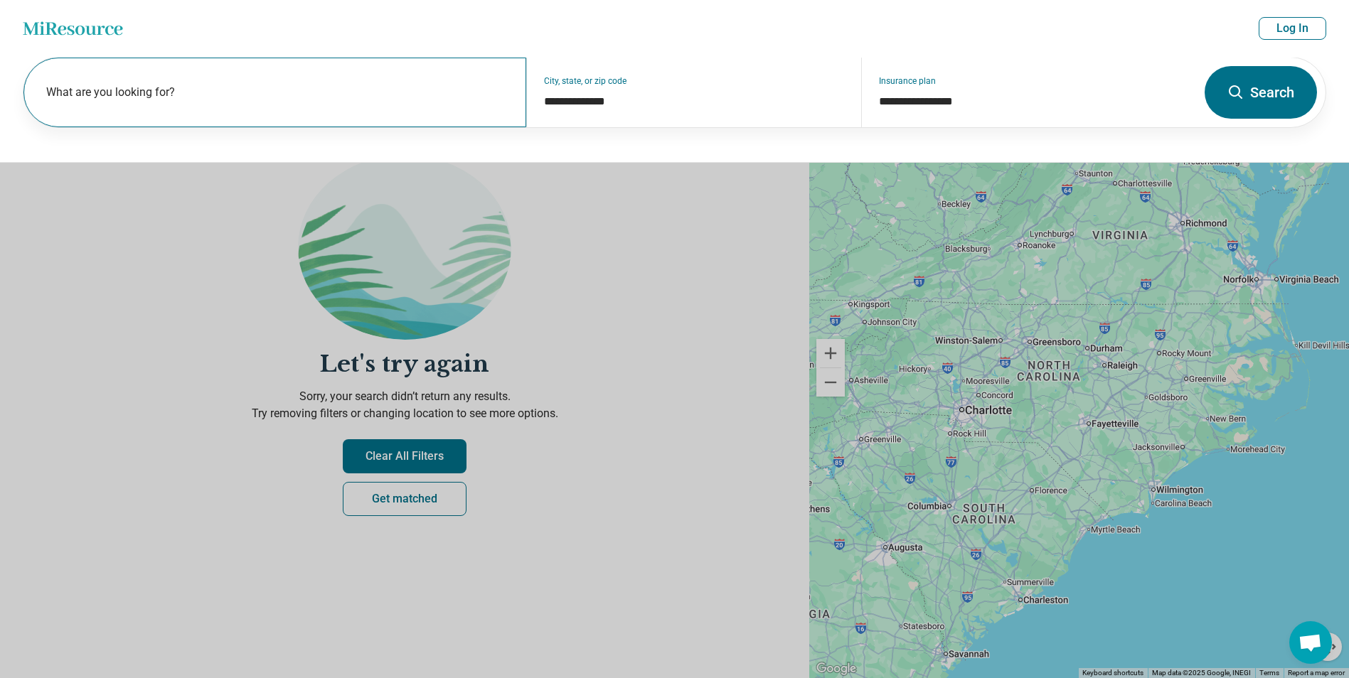
click at [451, 97] on label "What are you looking for?" at bounding box center [277, 92] width 463 height 17
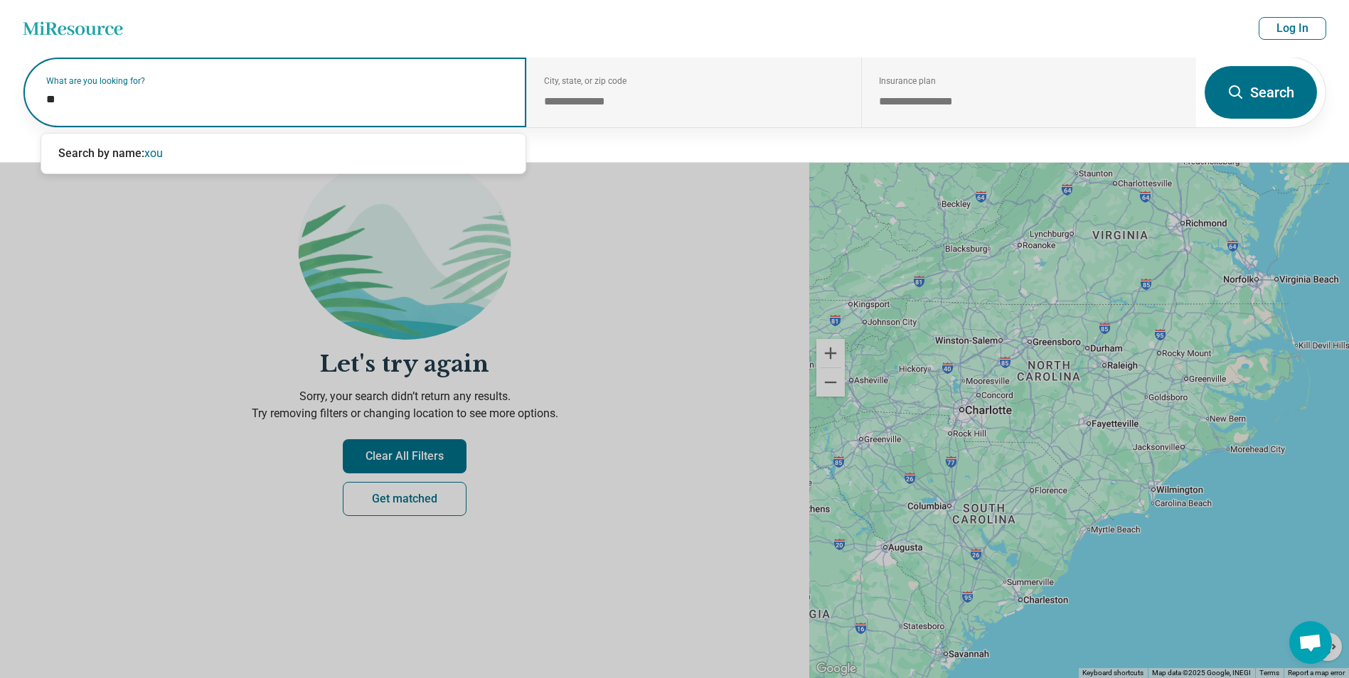
type input "*"
type input "**********"
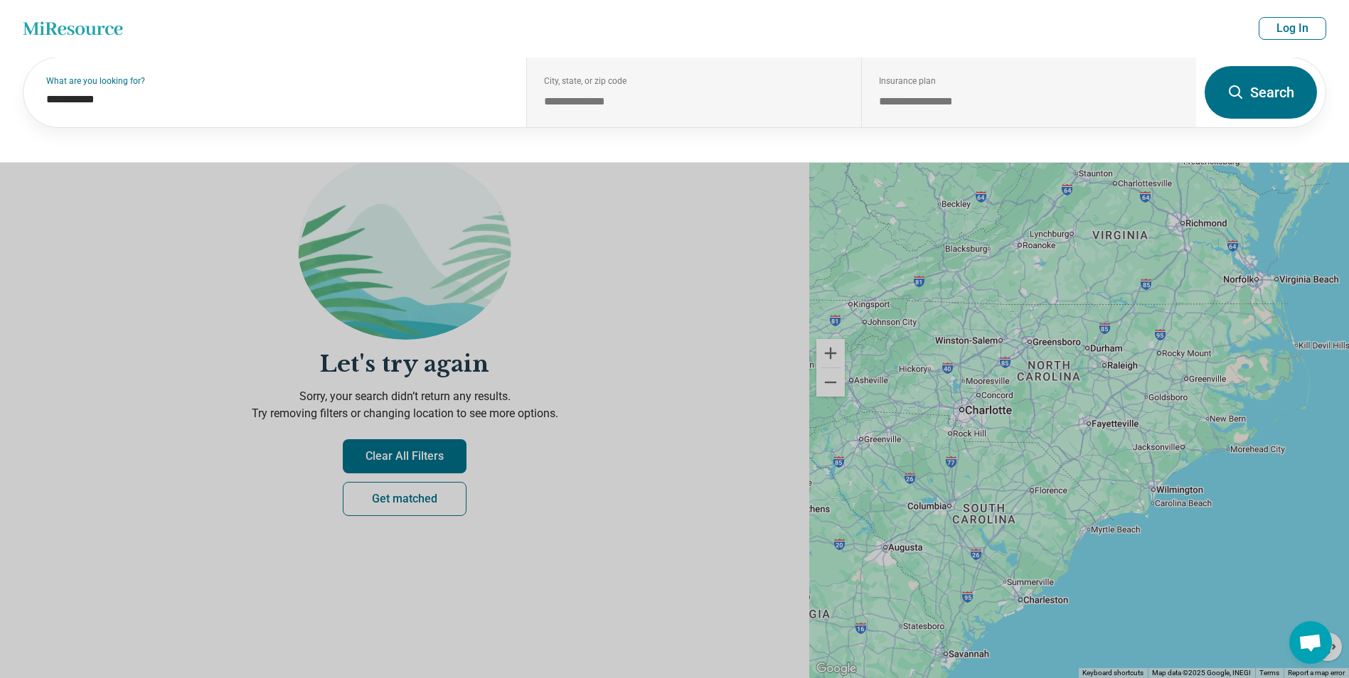
click at [1221, 94] on button "Search" at bounding box center [1260, 92] width 112 height 53
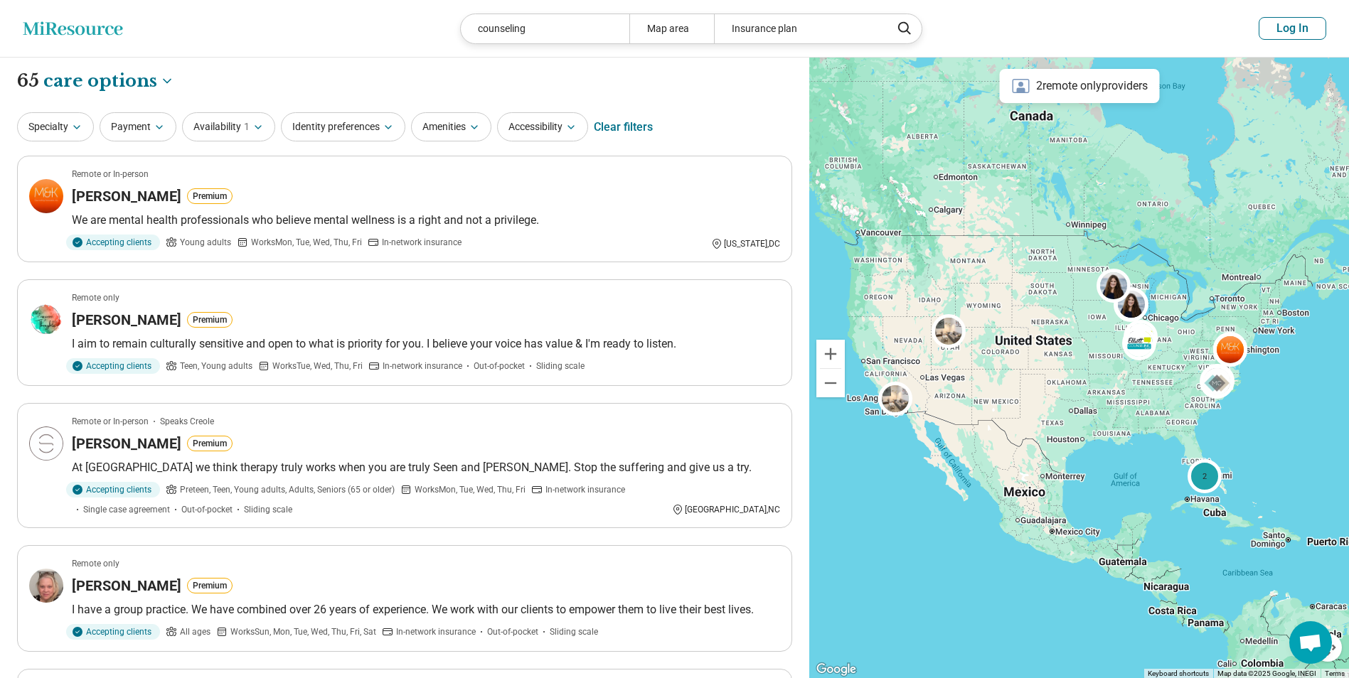
scroll to position [593, 0]
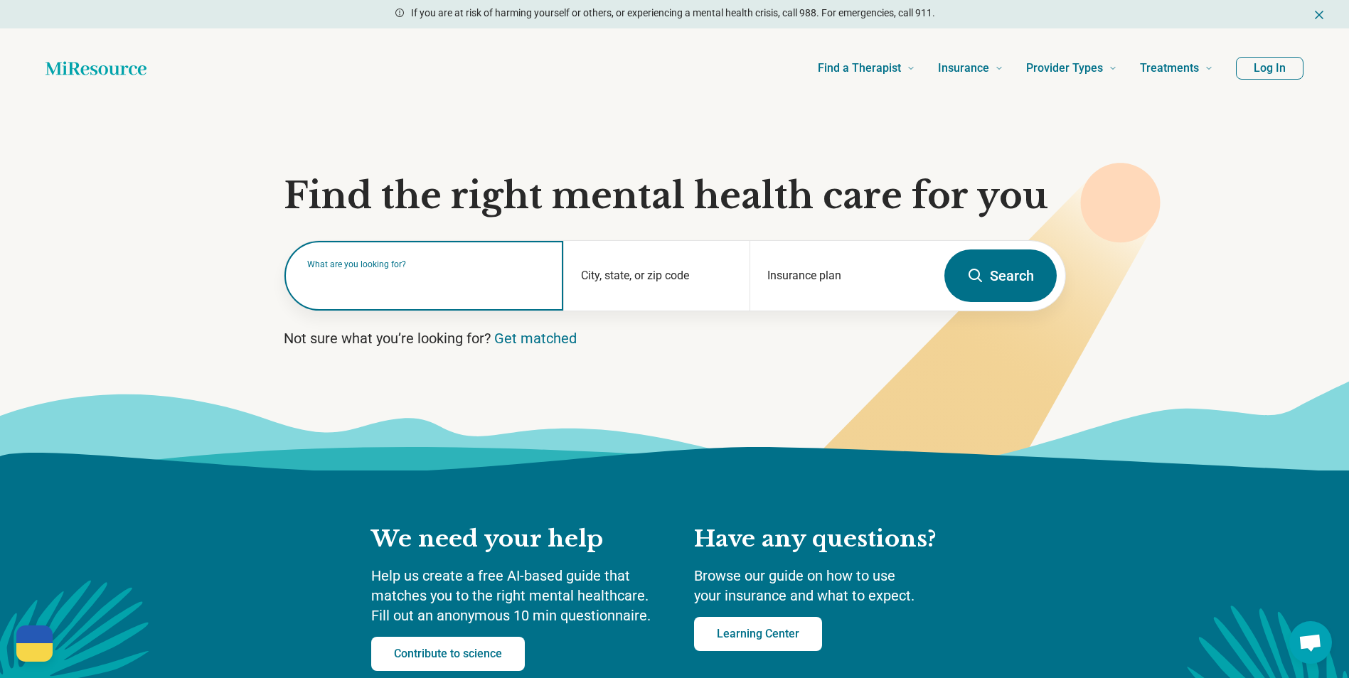
click at [510, 289] on input "text" at bounding box center [427, 282] width 240 height 17
type input "*"
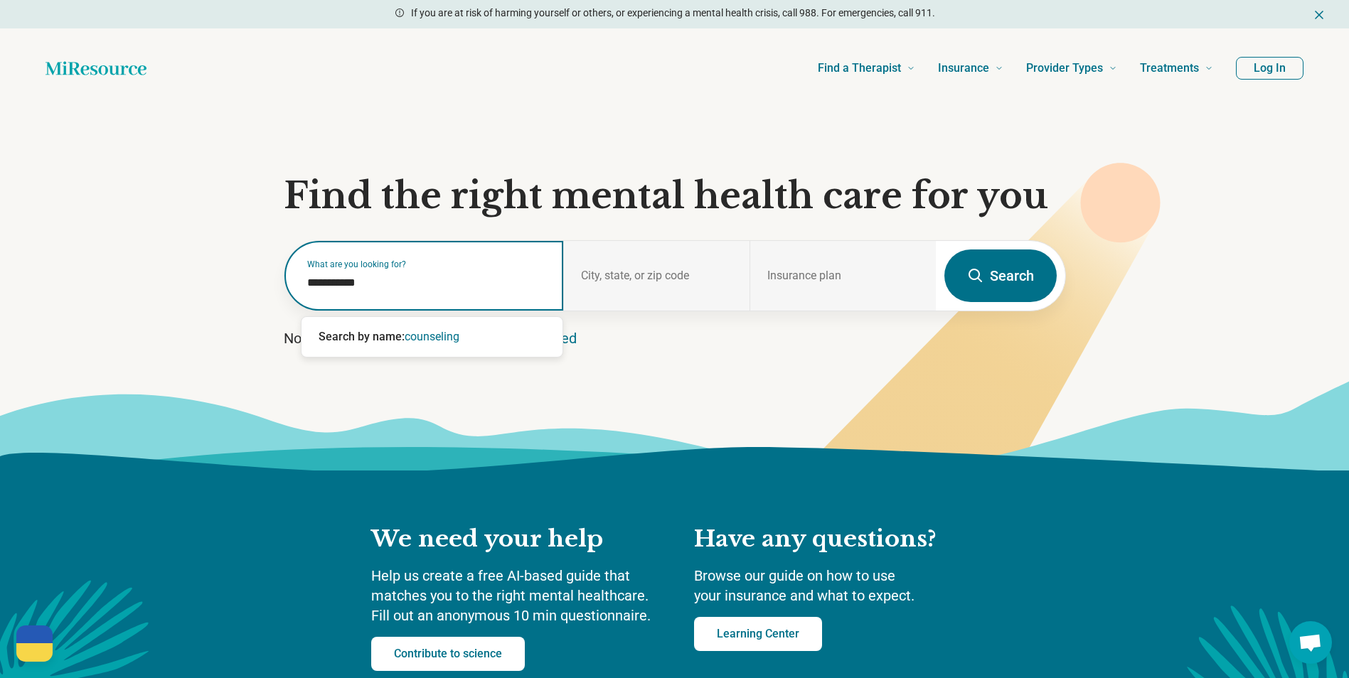
type input "**********"
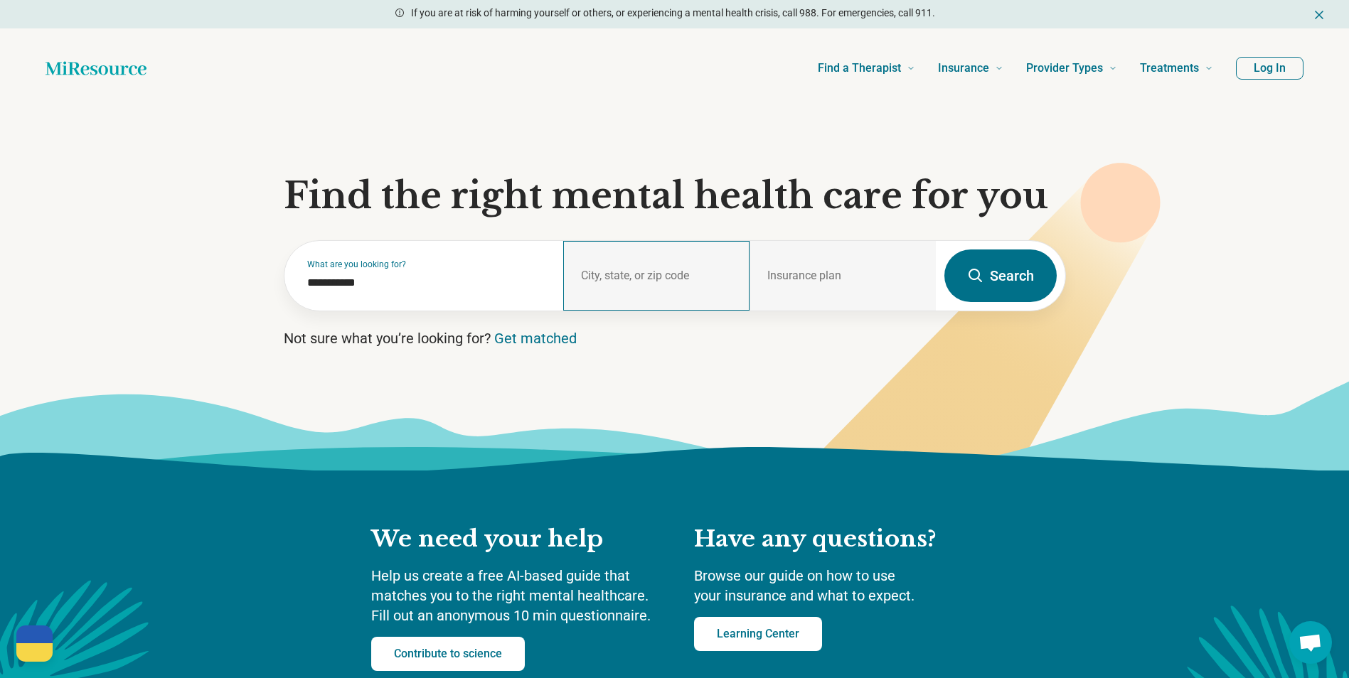
click at [635, 278] on div "City, state, or zip code" at bounding box center [656, 276] width 186 height 70
click at [661, 277] on div "City, state, or zip code" at bounding box center [656, 276] width 186 height 70
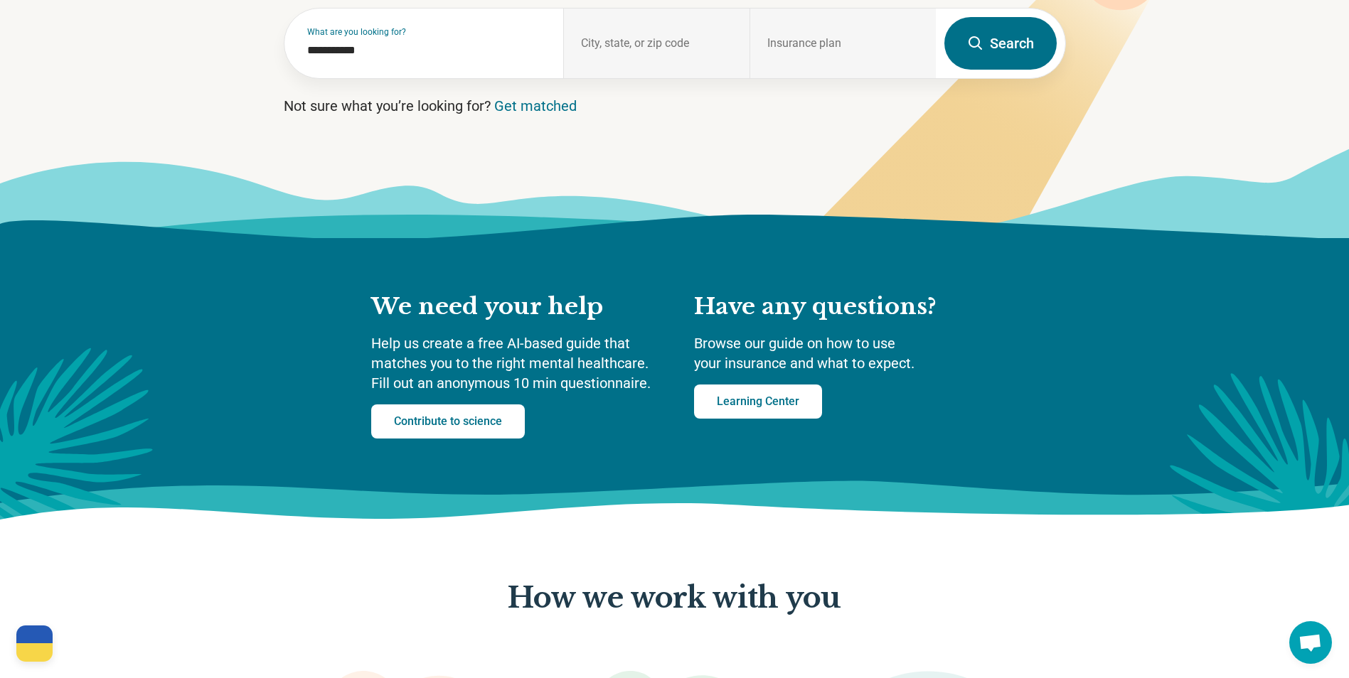
scroll to position [95, 0]
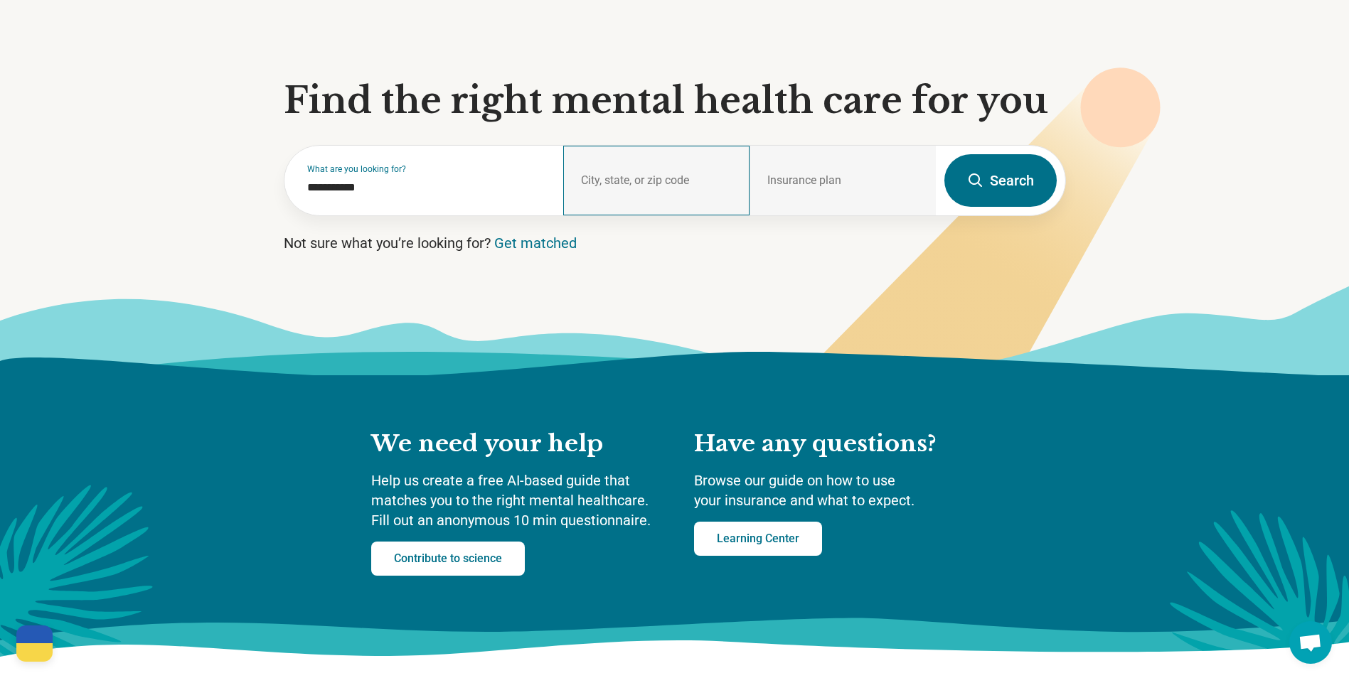
click at [604, 178] on div "City, state, or zip code" at bounding box center [656, 181] width 186 height 70
click at [892, 183] on div "Insurance plan" at bounding box center [842, 181] width 186 height 70
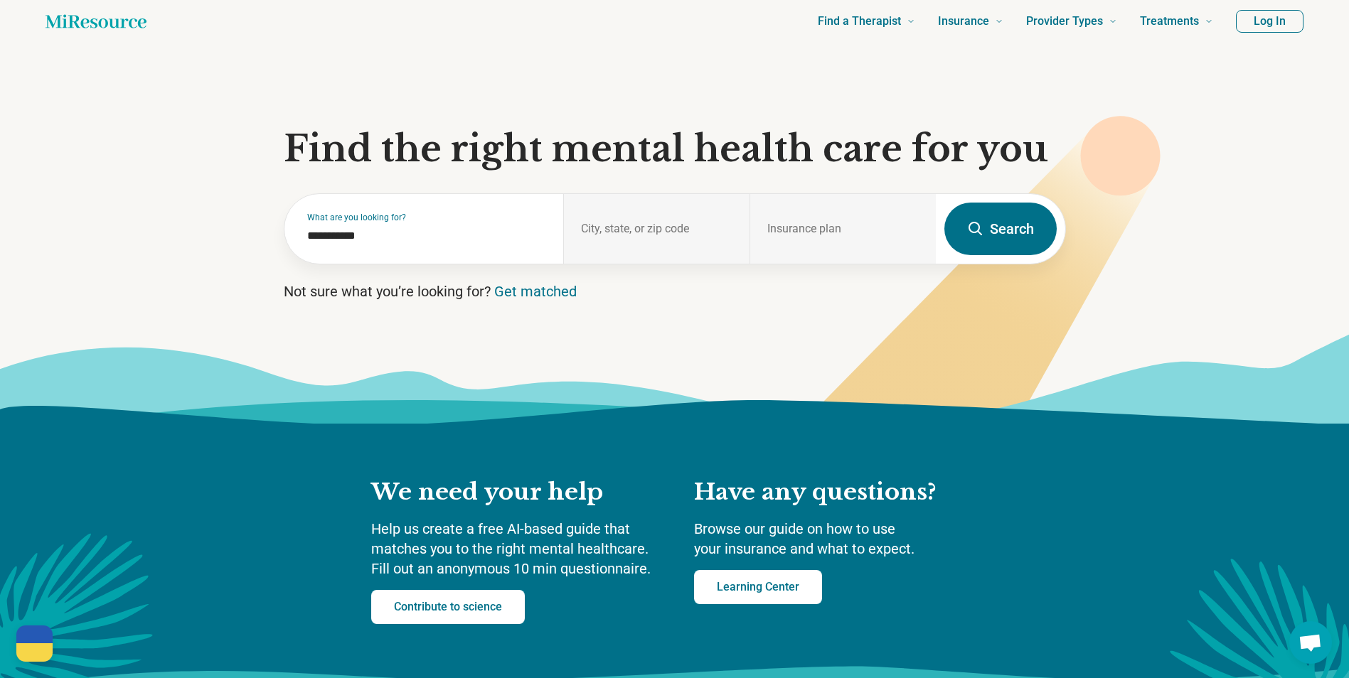
scroll to position [0, 0]
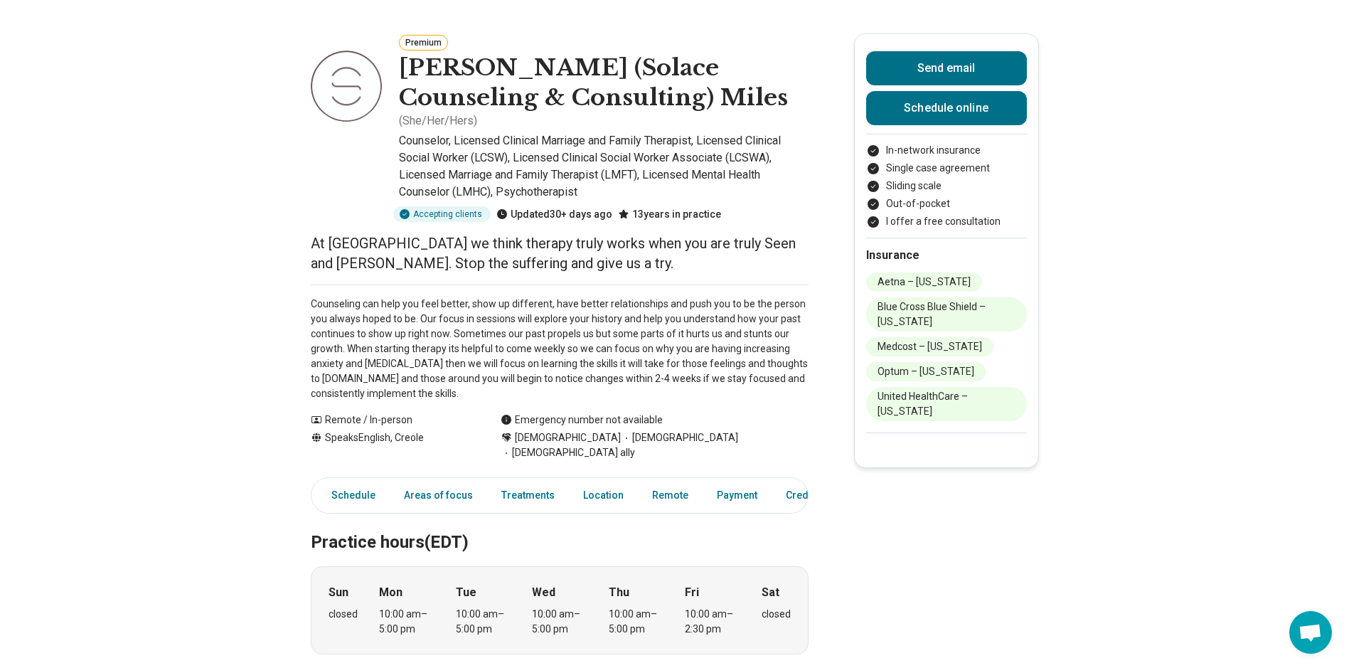
scroll to position [71, 0]
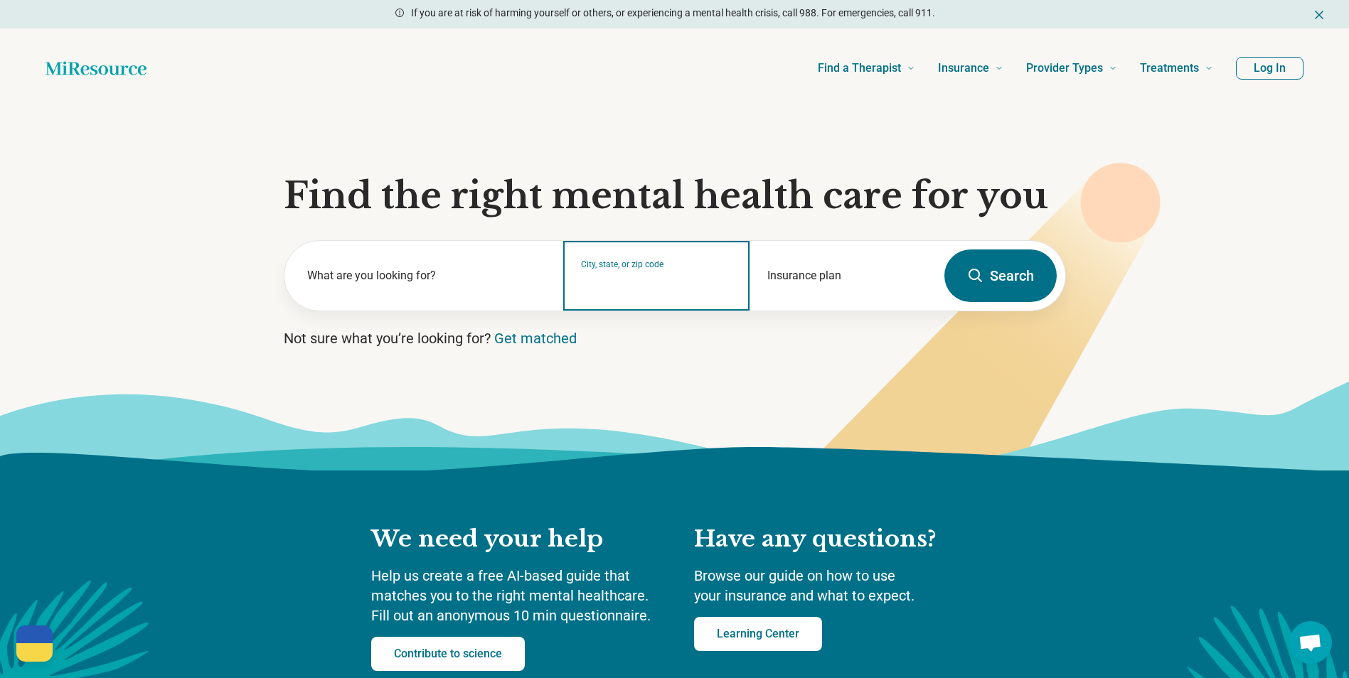
click at [686, 284] on input "City, state, or zip code" at bounding box center [656, 285] width 151 height 17
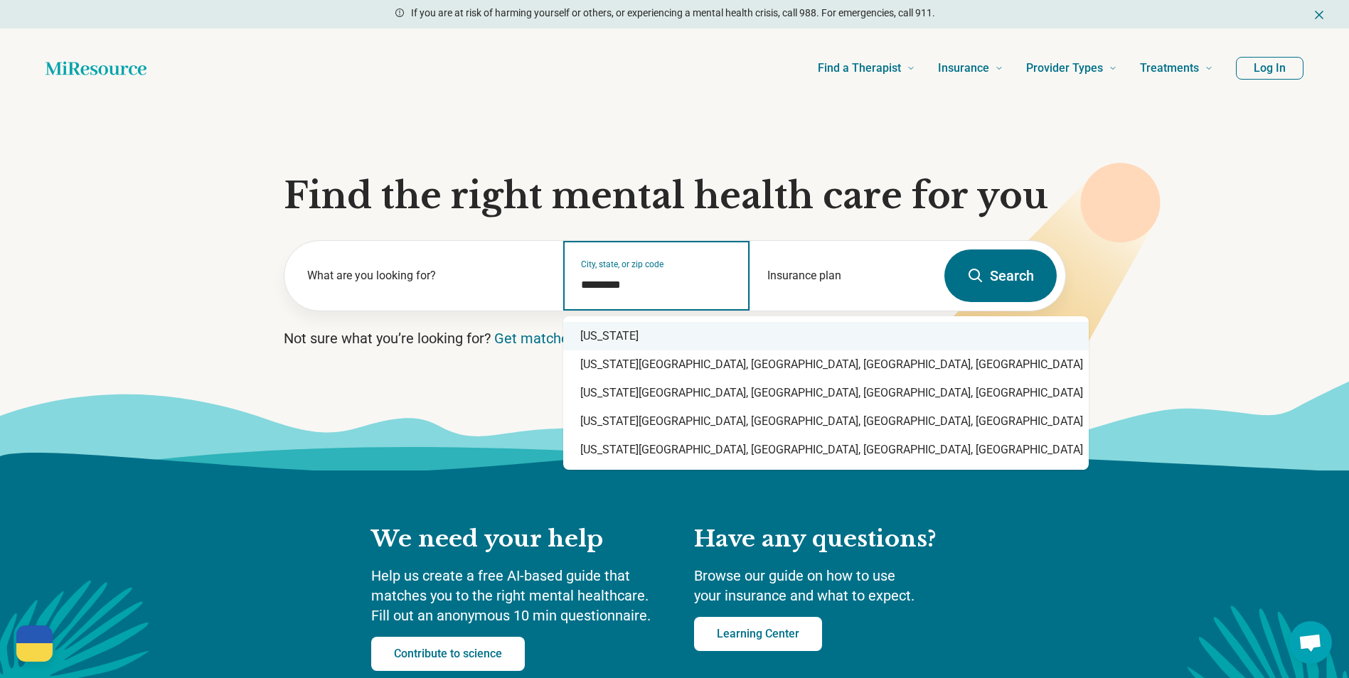
click at [707, 333] on div "[US_STATE]" at bounding box center [825, 336] width 525 height 28
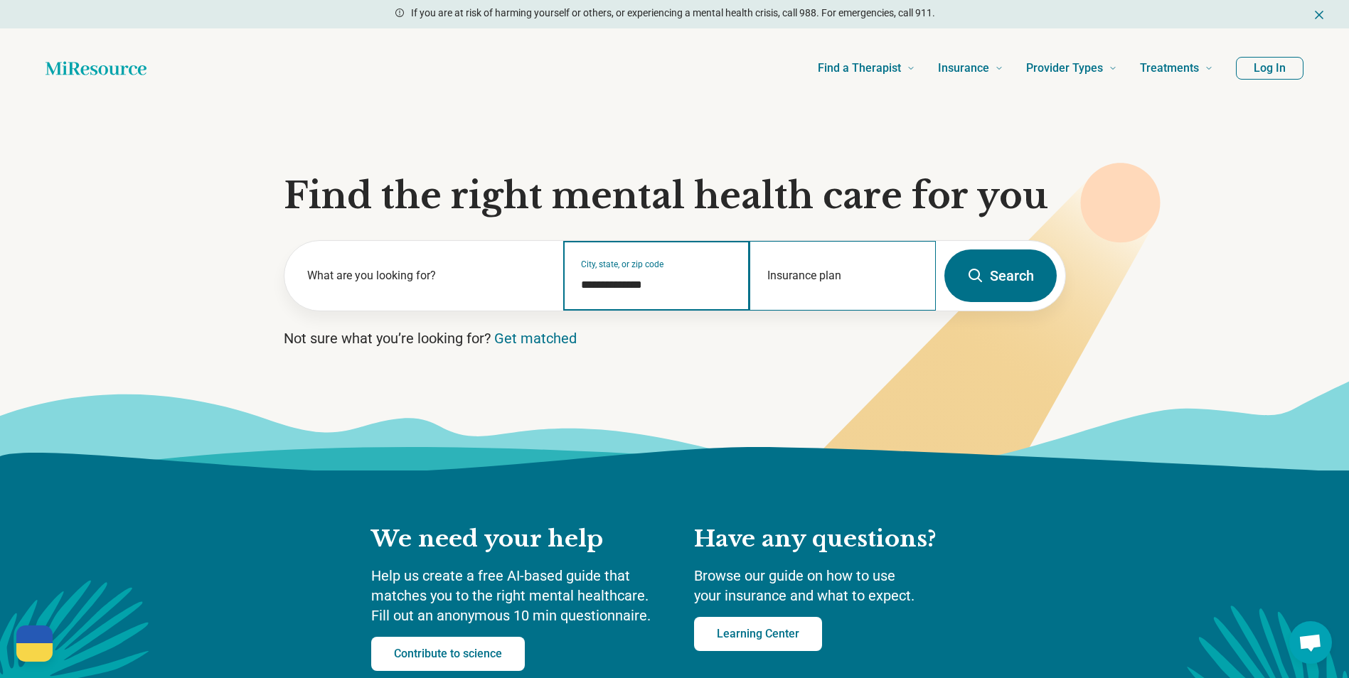
type input "**********"
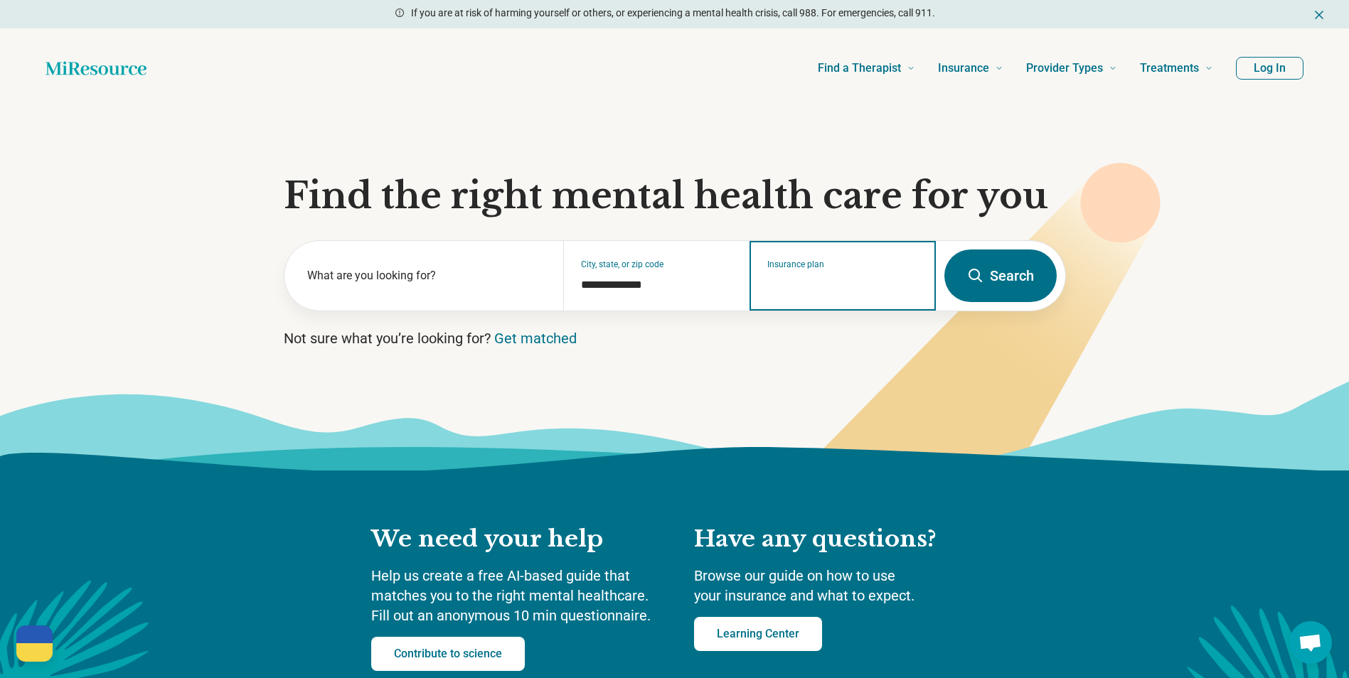
click at [833, 284] on input "Insurance plan" at bounding box center [842, 285] width 151 height 17
click at [828, 361] on div "Medicaid Wellcare" at bounding box center [811, 365] width 122 height 28
type input "**********"
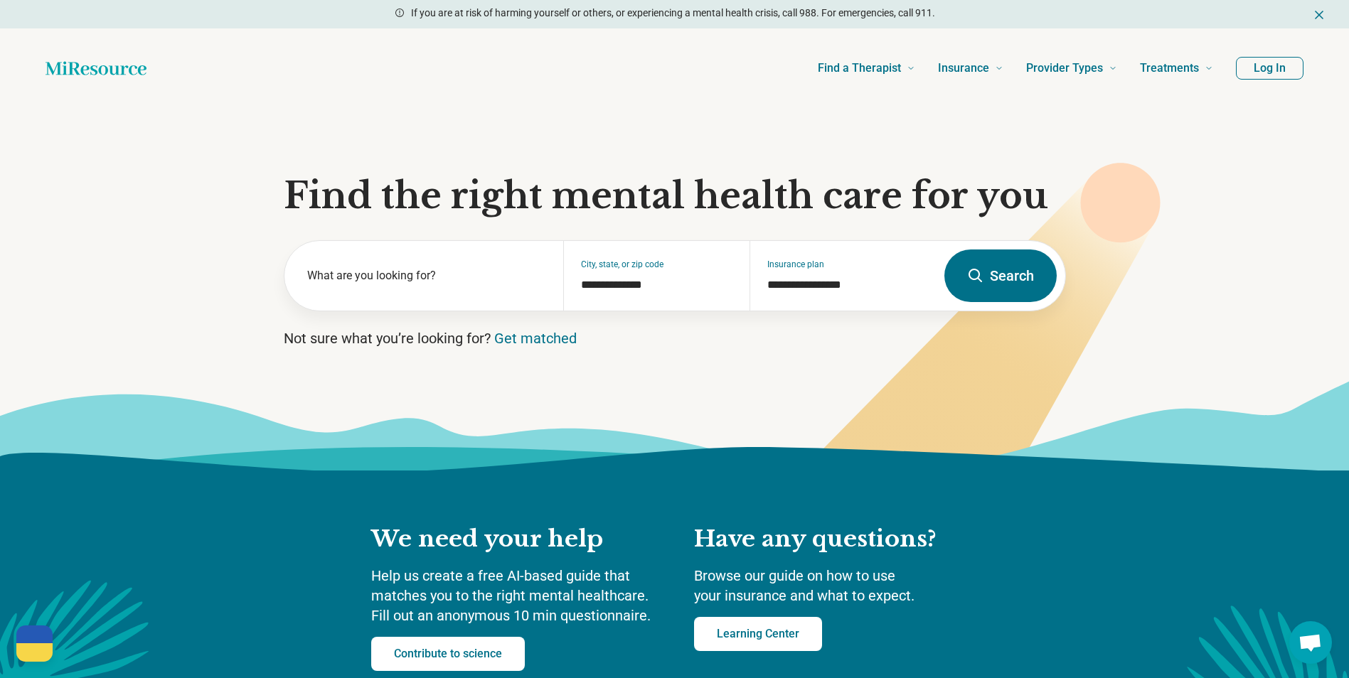
click at [1014, 277] on button "Search" at bounding box center [1000, 276] width 112 height 53
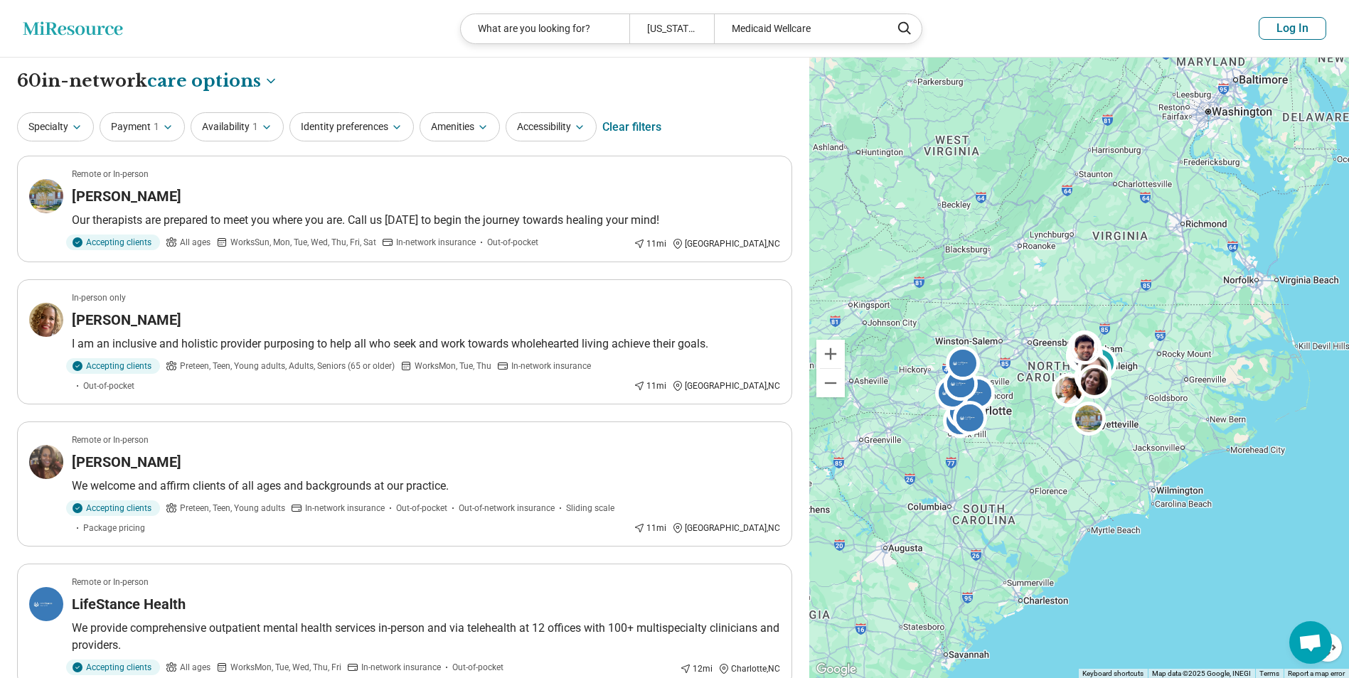
click at [207, 27] on header "Miresource logo What are you looking for? North Carolina Medicaid Wellcare Log …" at bounding box center [674, 29] width 1349 height 58
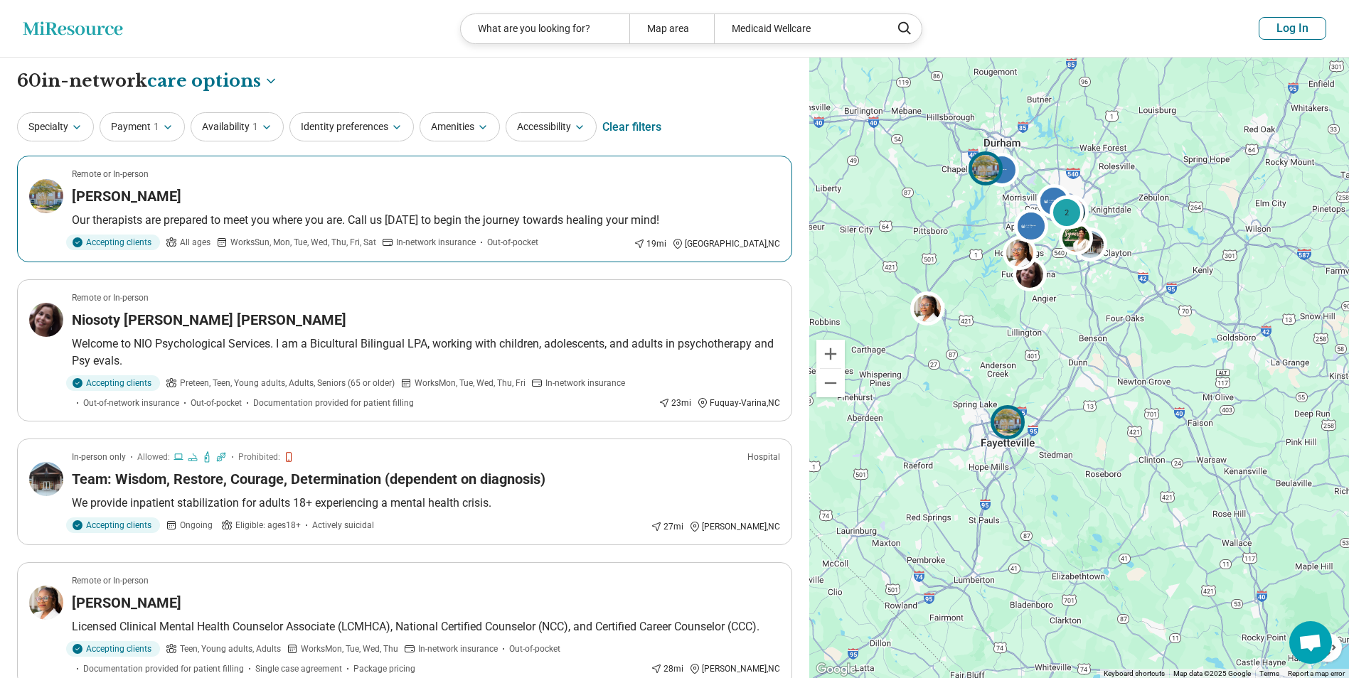
click at [384, 223] on p "Our therapists are prepared to meet you where you are. Call us today to begin t…" at bounding box center [426, 220] width 708 height 17
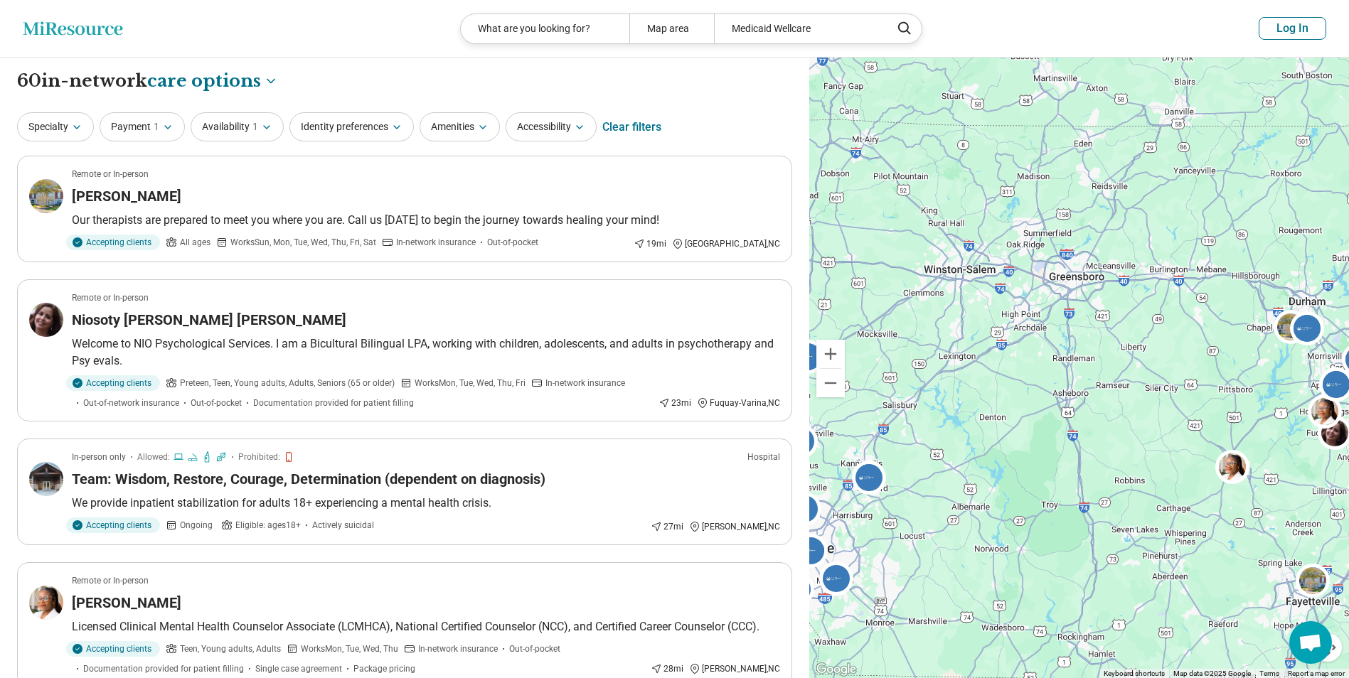
drag, startPoint x: 900, startPoint y: 218, endPoint x: 1207, endPoint y: 377, distance: 346.0
click at [1207, 377] on div "2" at bounding box center [1079, 368] width 540 height 621
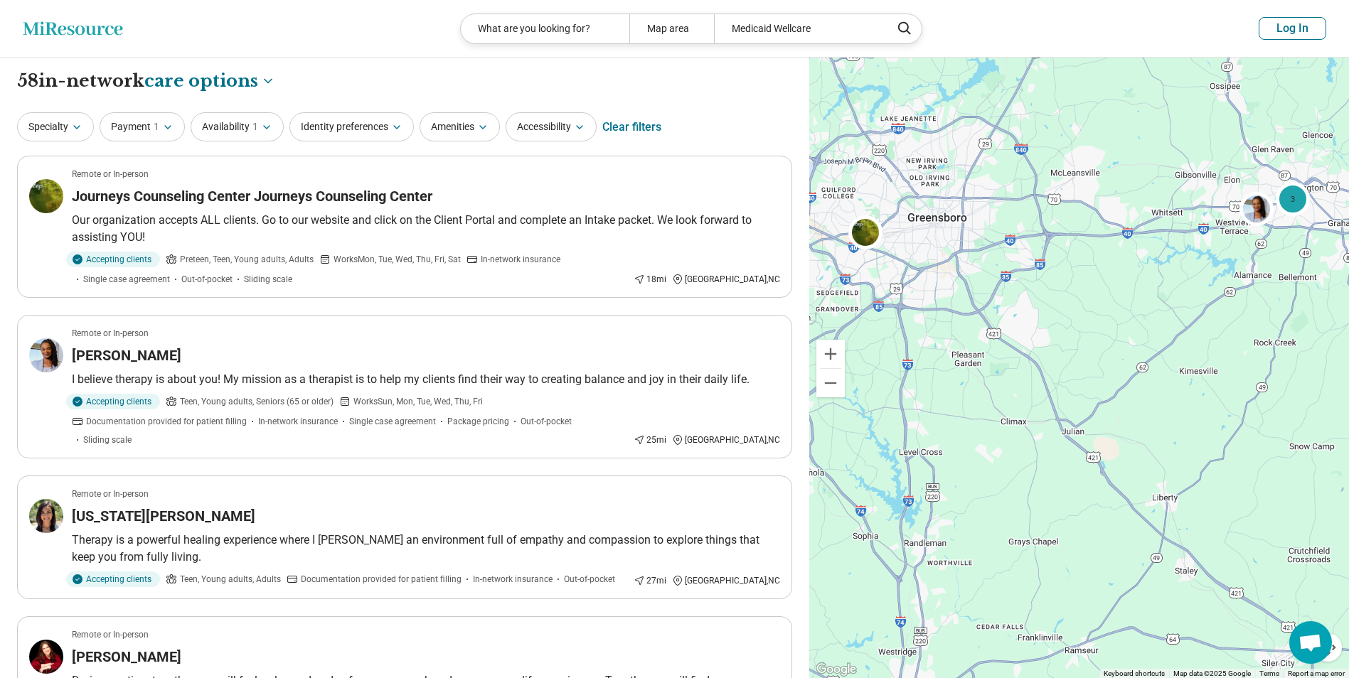
drag, startPoint x: 1128, startPoint y: 278, endPoint x: 983, endPoint y: 476, distance: 244.7
click at [983, 476] on div "3" at bounding box center [1079, 368] width 540 height 621
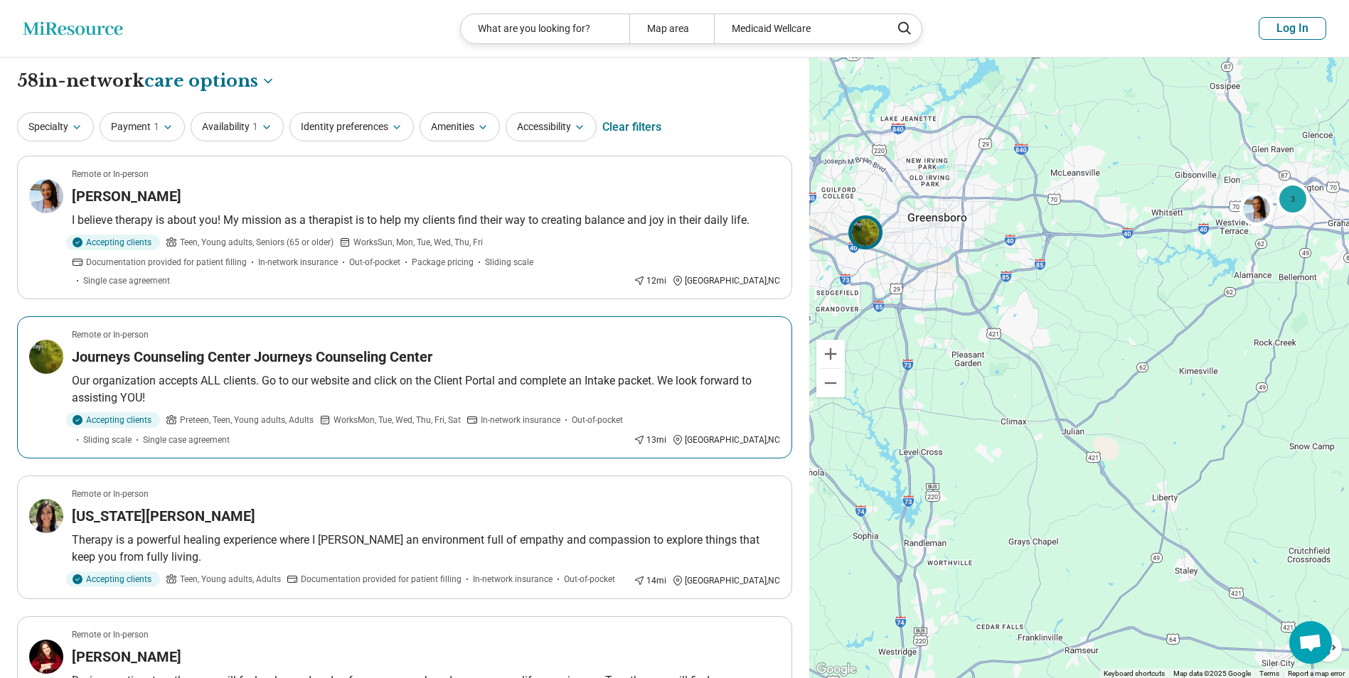
select select "***"
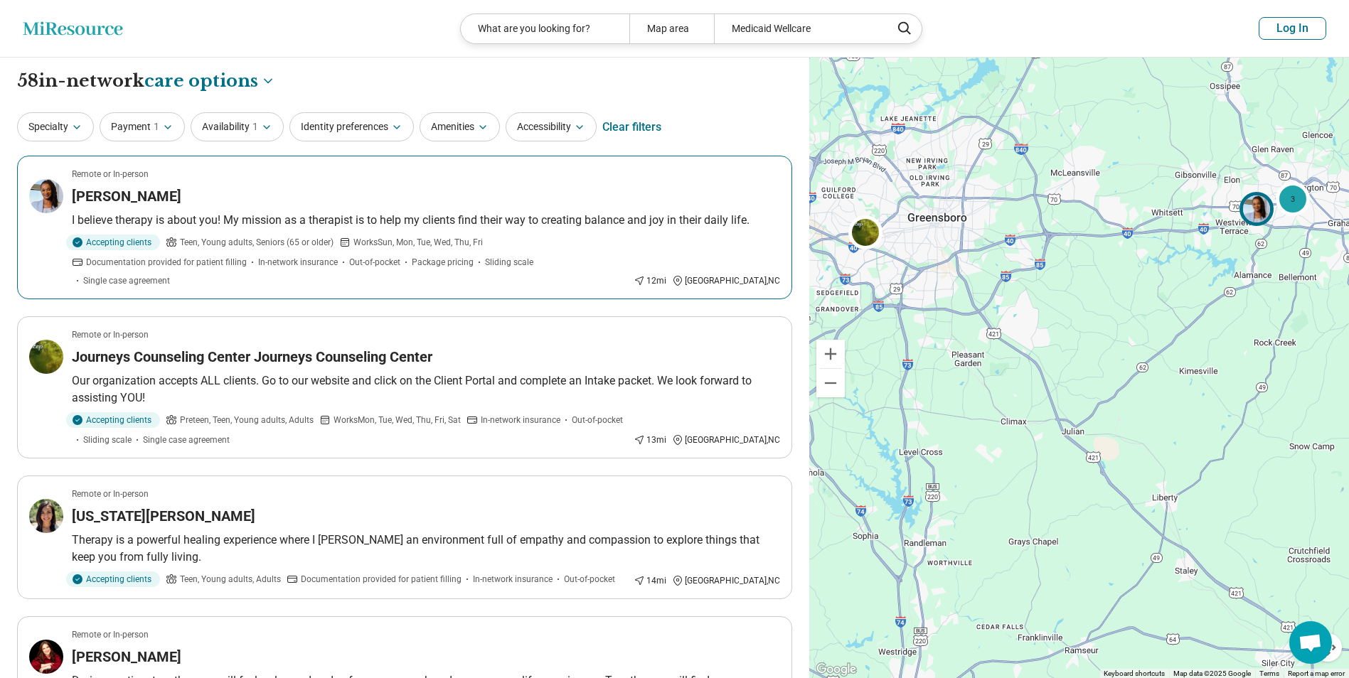
click at [331, 193] on div "Tammy Vaughan" at bounding box center [426, 196] width 708 height 20
click at [301, 486] on article "Remote or In-person Virginia Bullock Therapy is a powerful healing experience w…" at bounding box center [404, 538] width 775 height 124
click at [225, 647] on div "[PERSON_NAME]" at bounding box center [426, 657] width 708 height 20
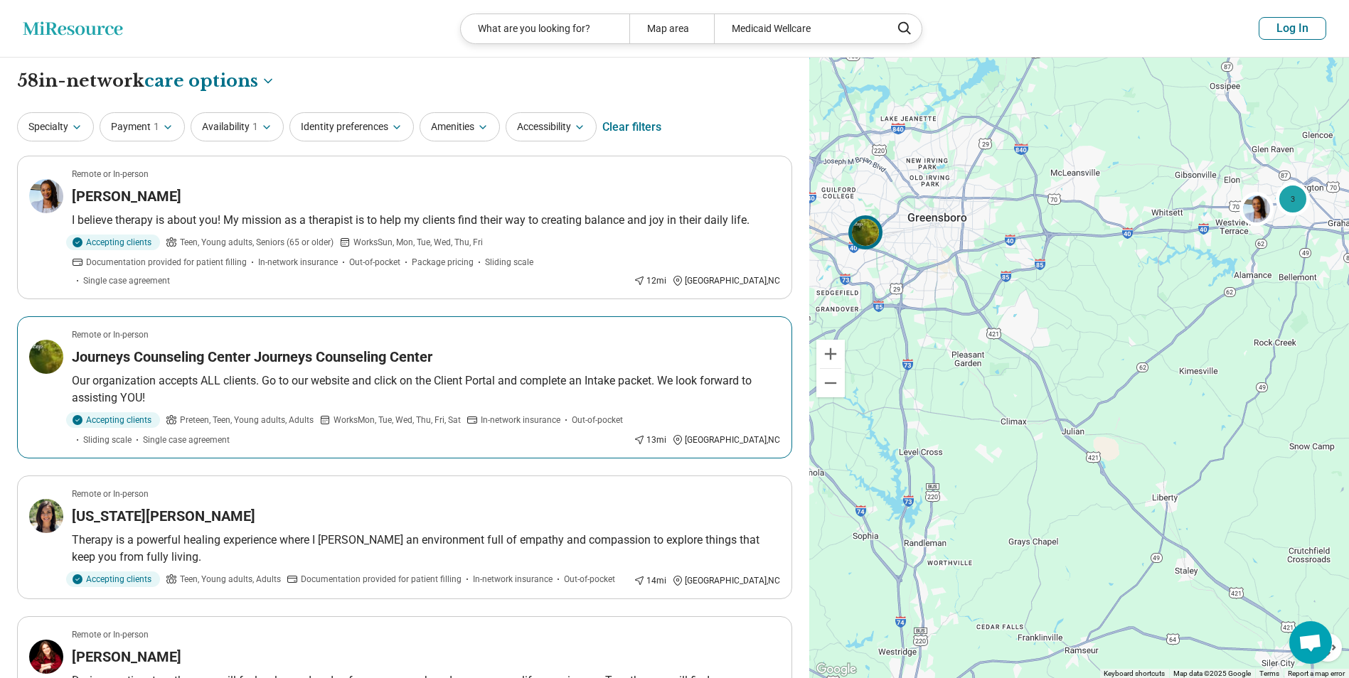
click at [865, 223] on img at bounding box center [864, 232] width 34 height 34
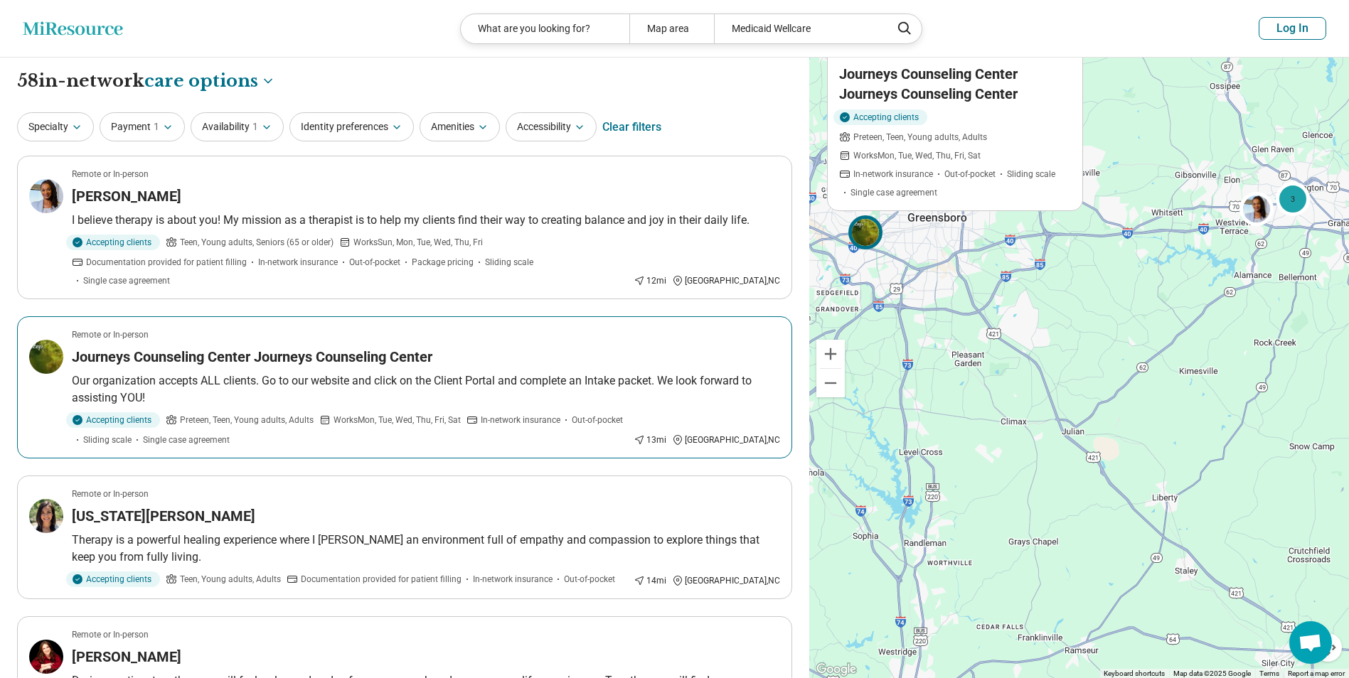
click at [235, 353] on article "Remote or In-person Journeys Counseling Center Journeys Counseling Center Our o…" at bounding box center [404, 387] width 775 height 142
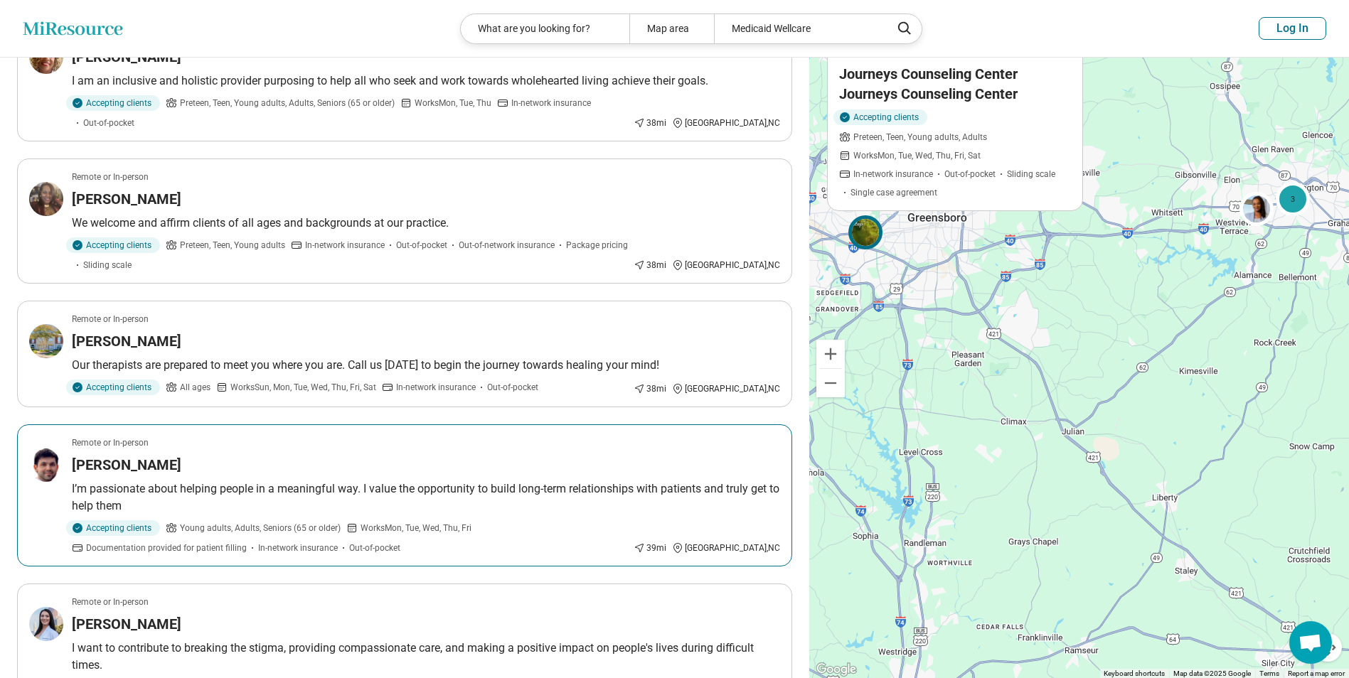
scroll to position [995, 0]
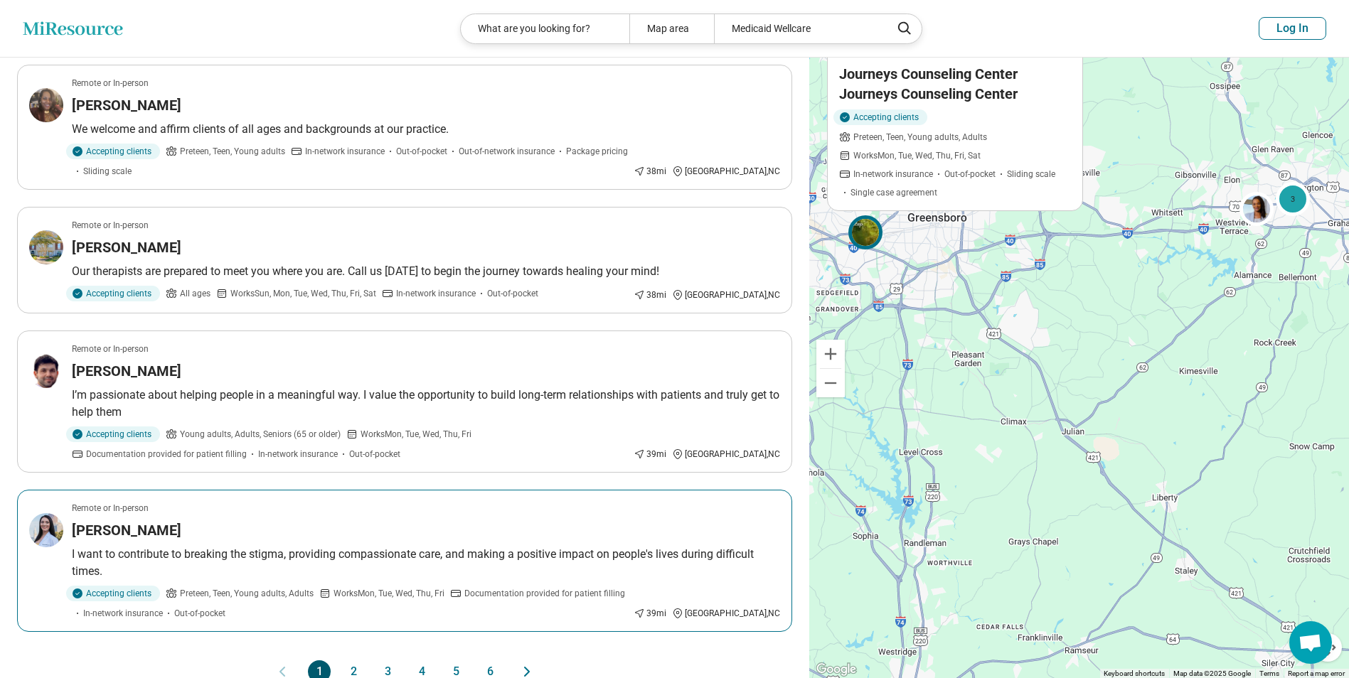
click at [304, 546] on p "I want to contribute to breaking the stigma, providing compassionate care, and …" at bounding box center [426, 563] width 708 height 34
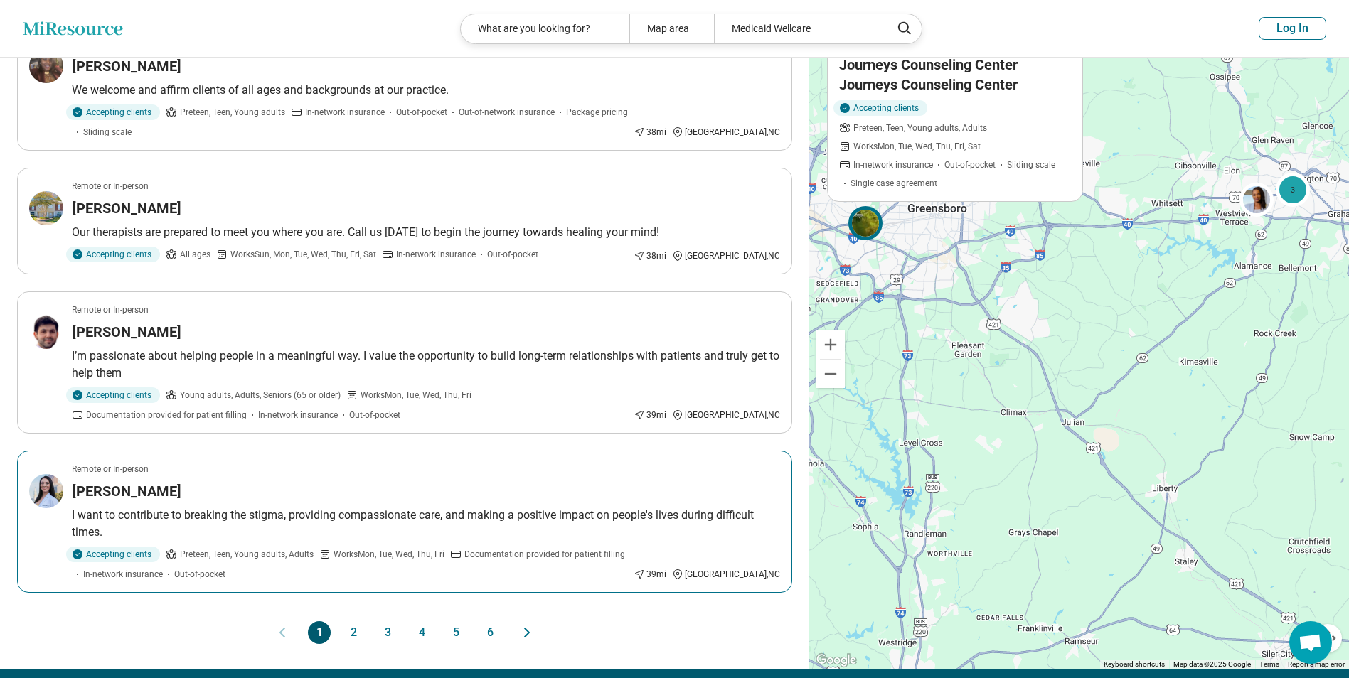
scroll to position [1066, 0]
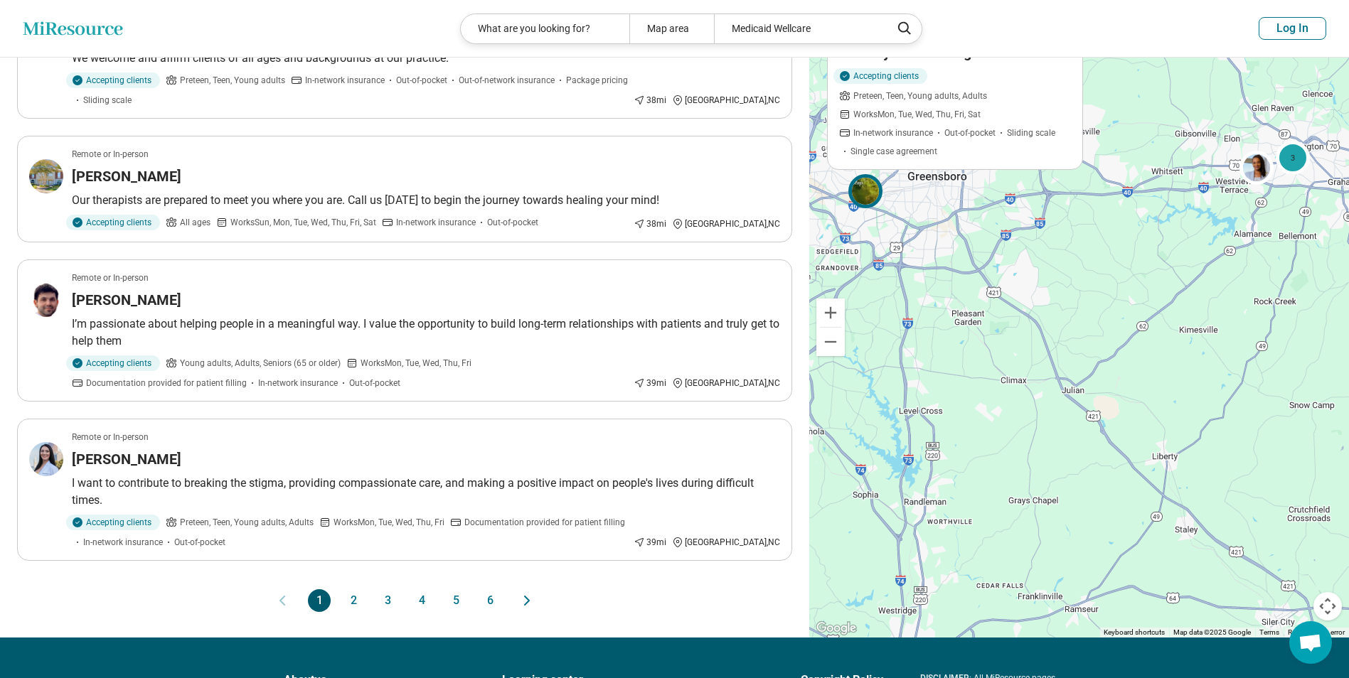
click at [352, 589] on button "2" at bounding box center [353, 600] width 23 height 23
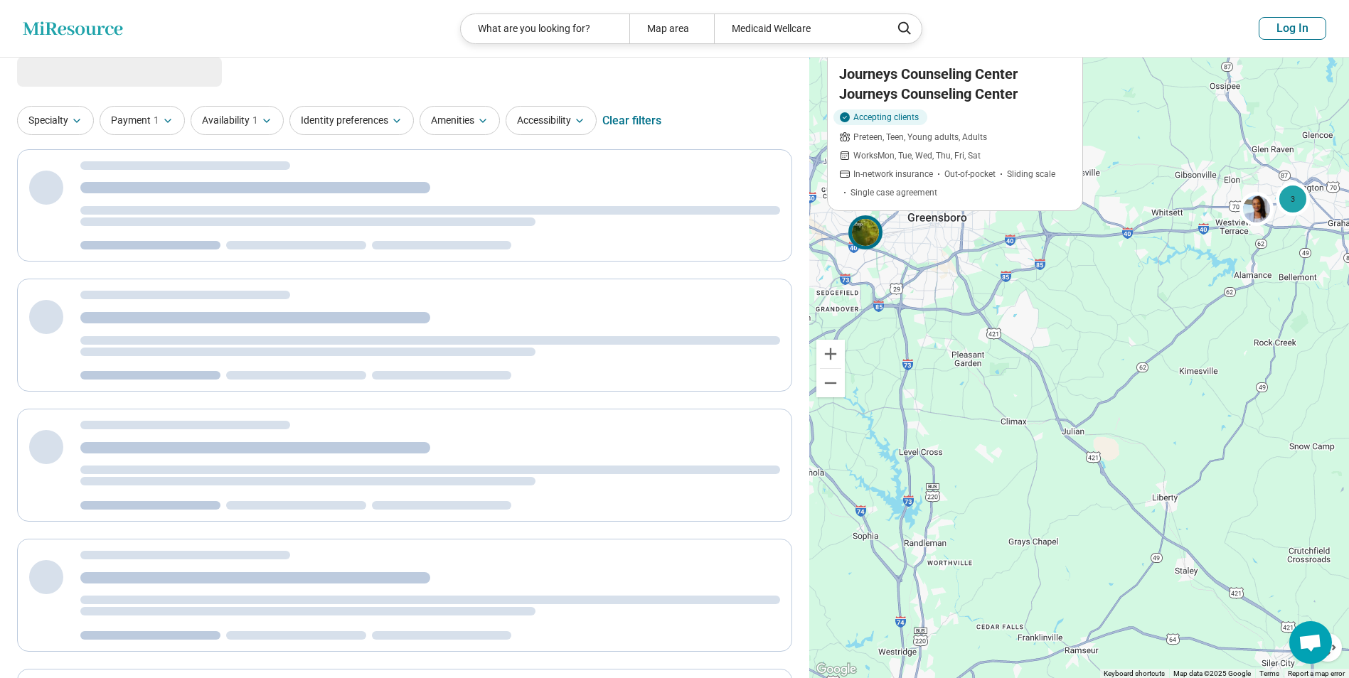
scroll to position [0, 0]
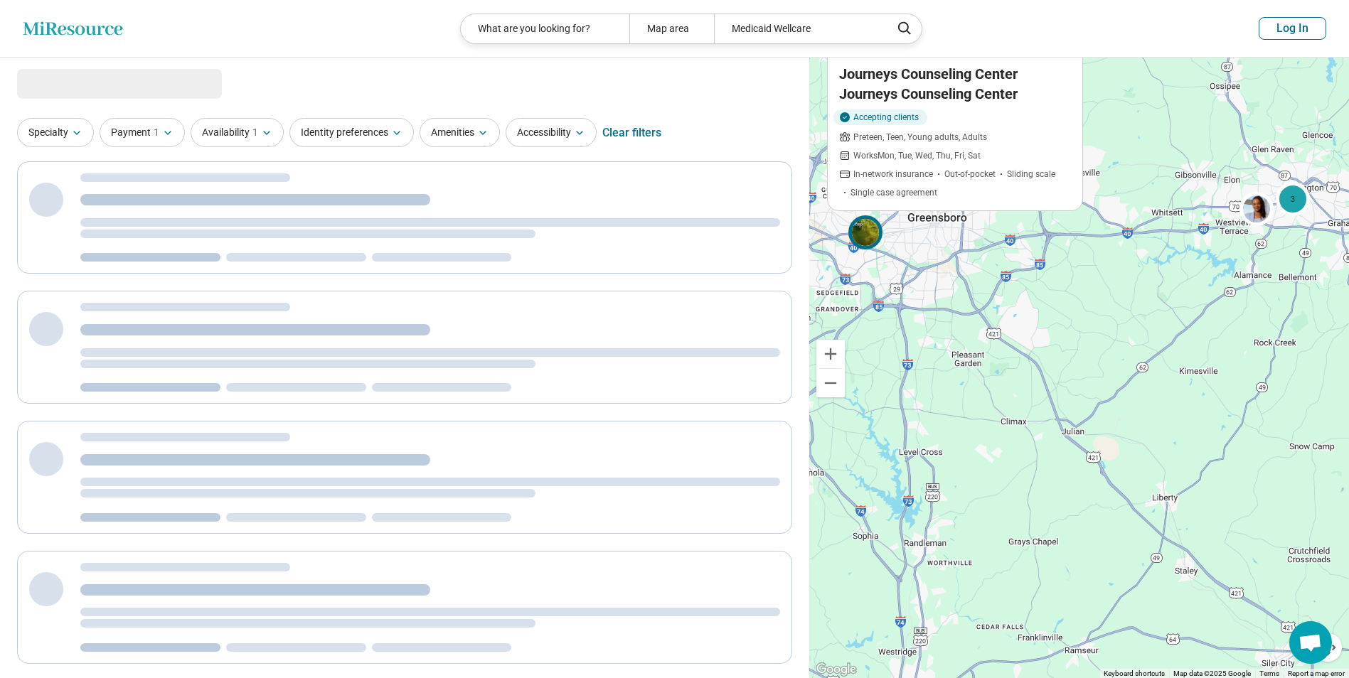
click at [98, 28] on icon "Miresource logo" at bounding box center [73, 28] width 100 height 14
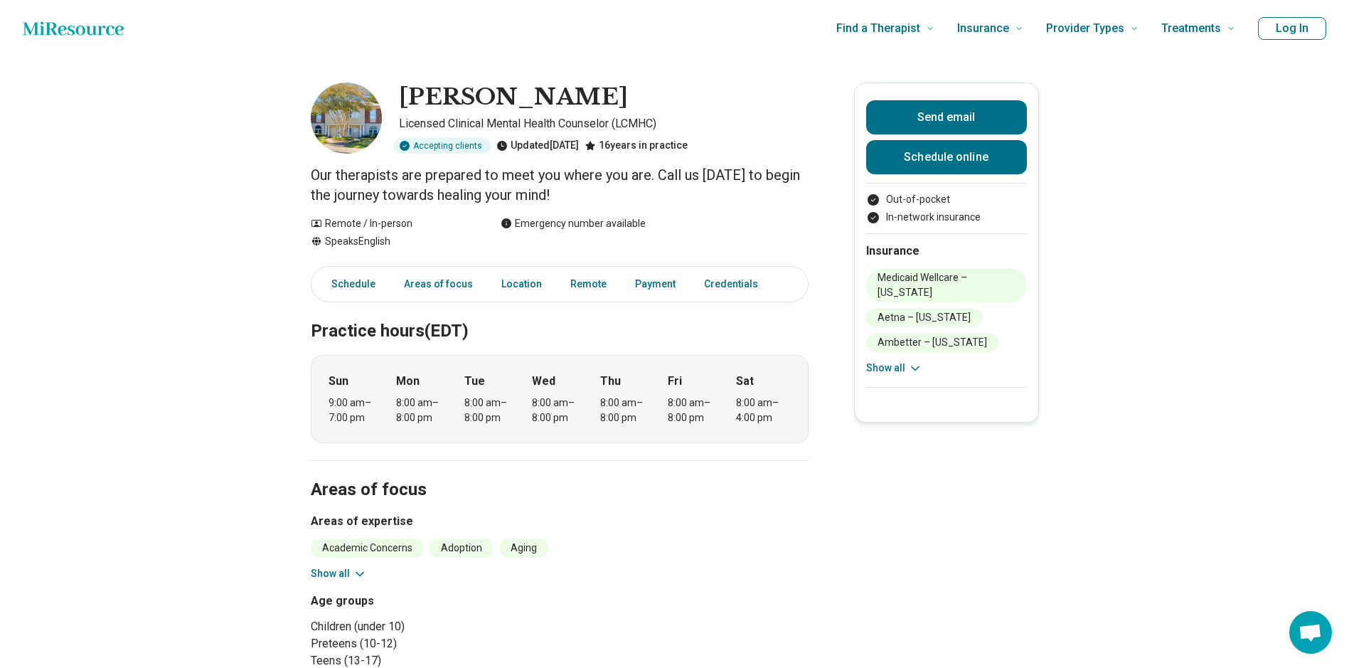
click at [904, 368] on button "Show all" at bounding box center [894, 367] width 56 height 15
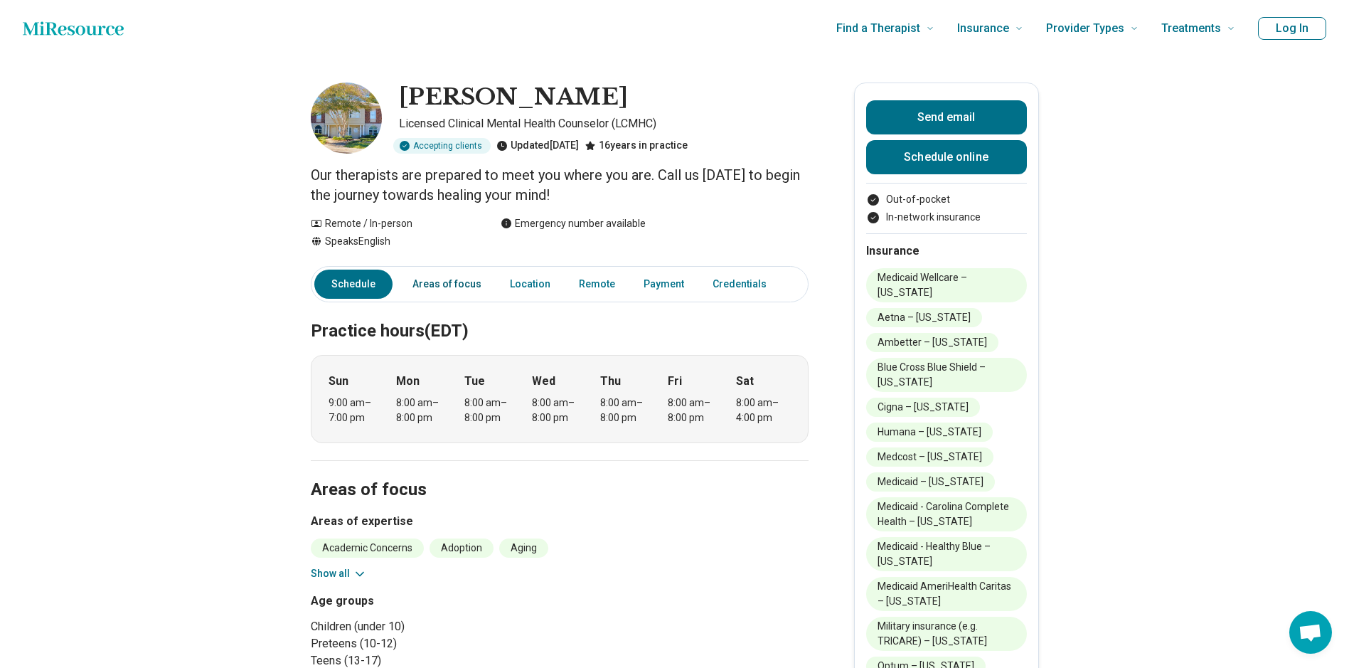
click at [470, 282] on link "Areas of focus" at bounding box center [447, 283] width 86 height 29
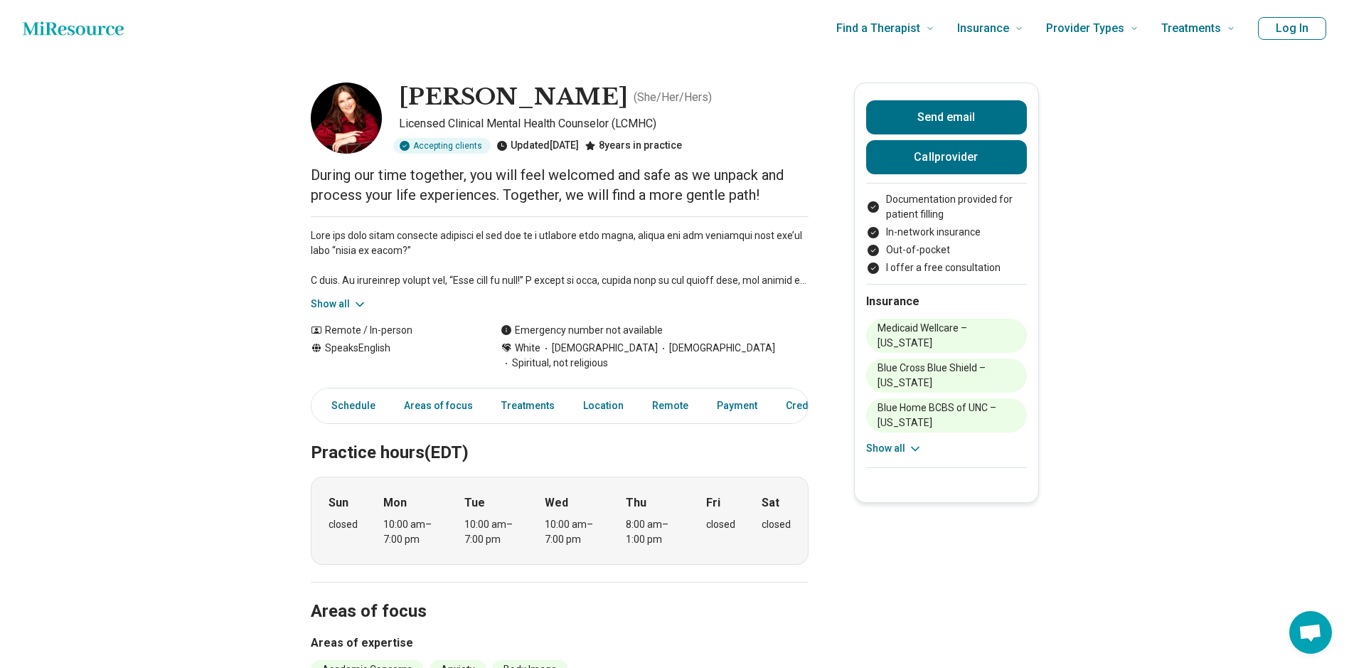
click at [342, 303] on button "Show all" at bounding box center [339, 303] width 56 height 15
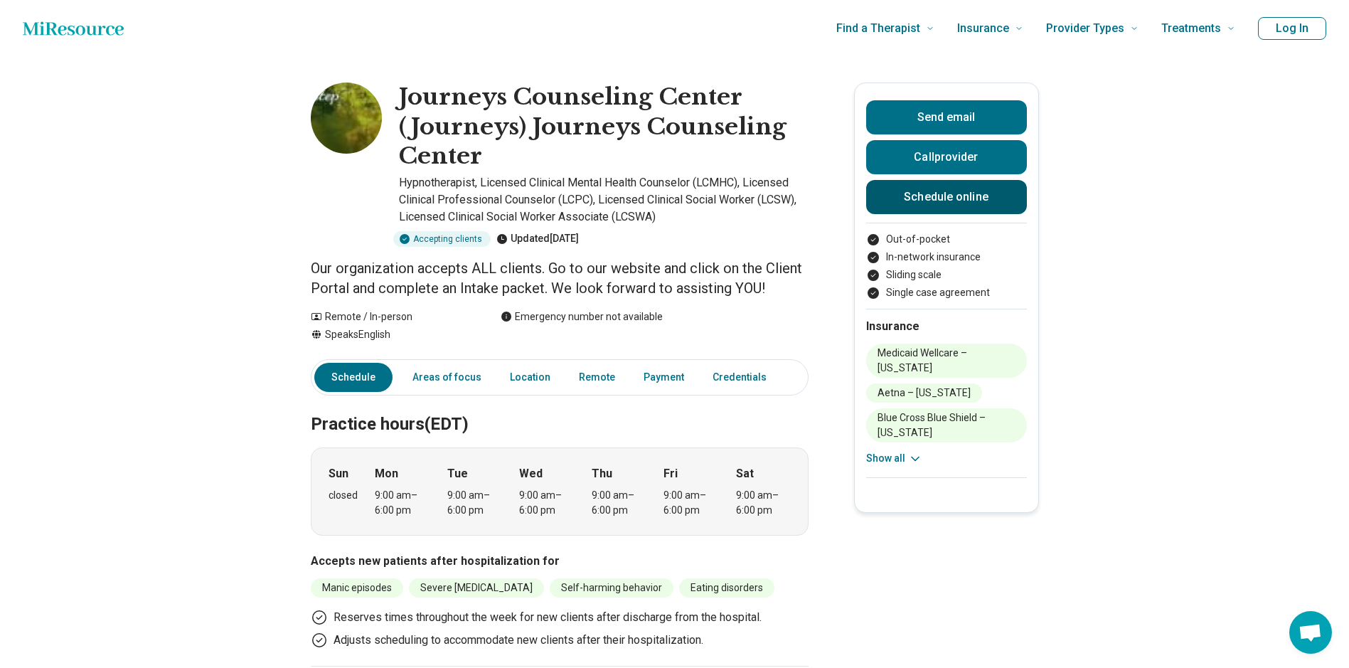
click at [921, 202] on link "Schedule online" at bounding box center [946, 197] width 161 height 34
click at [890, 461] on button "Show all" at bounding box center [894, 458] width 56 height 15
